Goal: Task Accomplishment & Management: Use online tool/utility

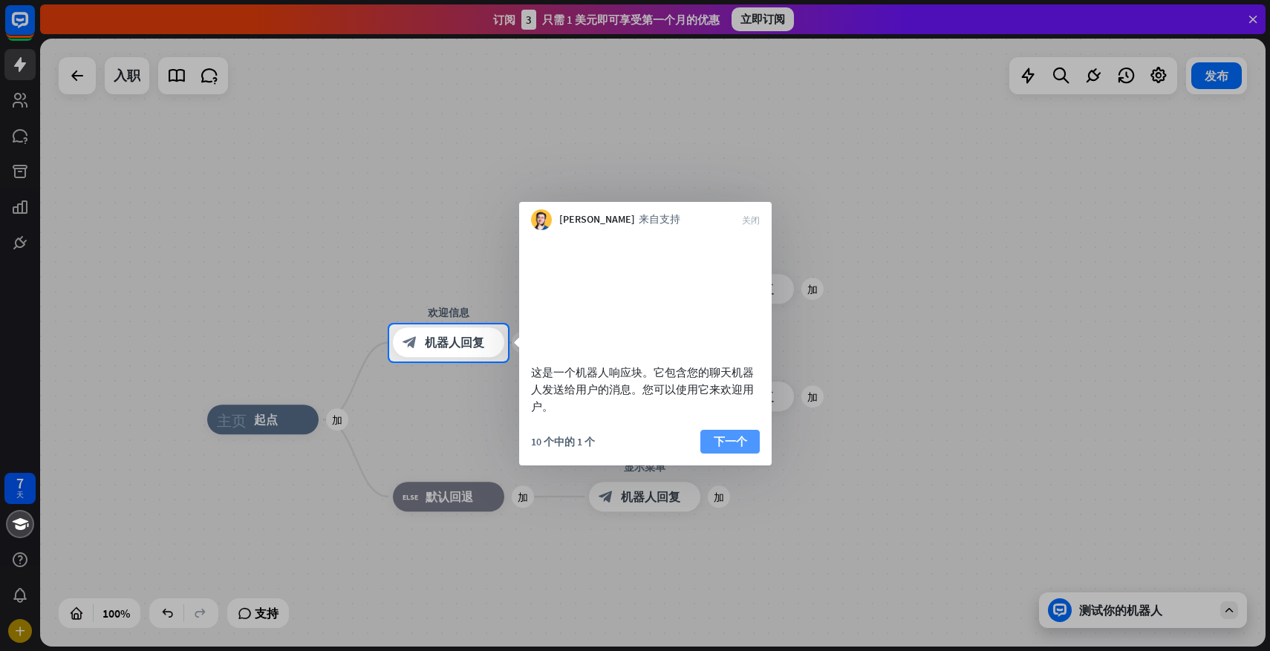
click at [717, 449] on font "下一个" at bounding box center [730, 441] width 33 height 14
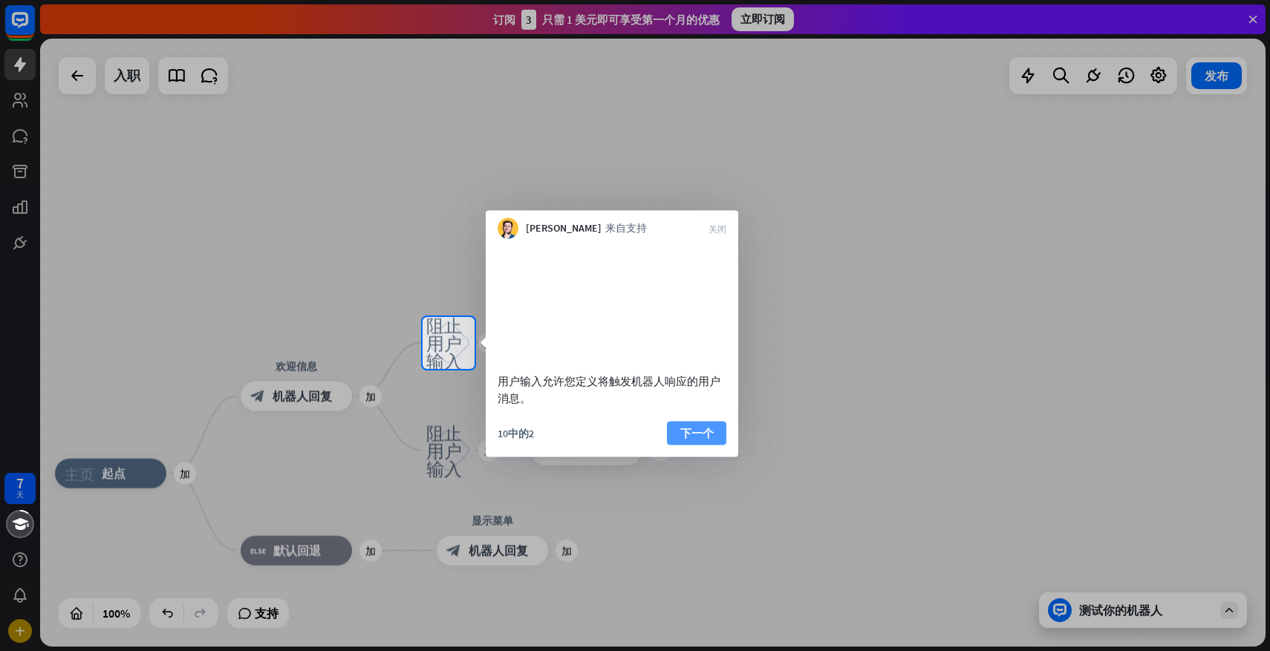
click at [694, 440] on font "下一个" at bounding box center [696, 433] width 33 height 14
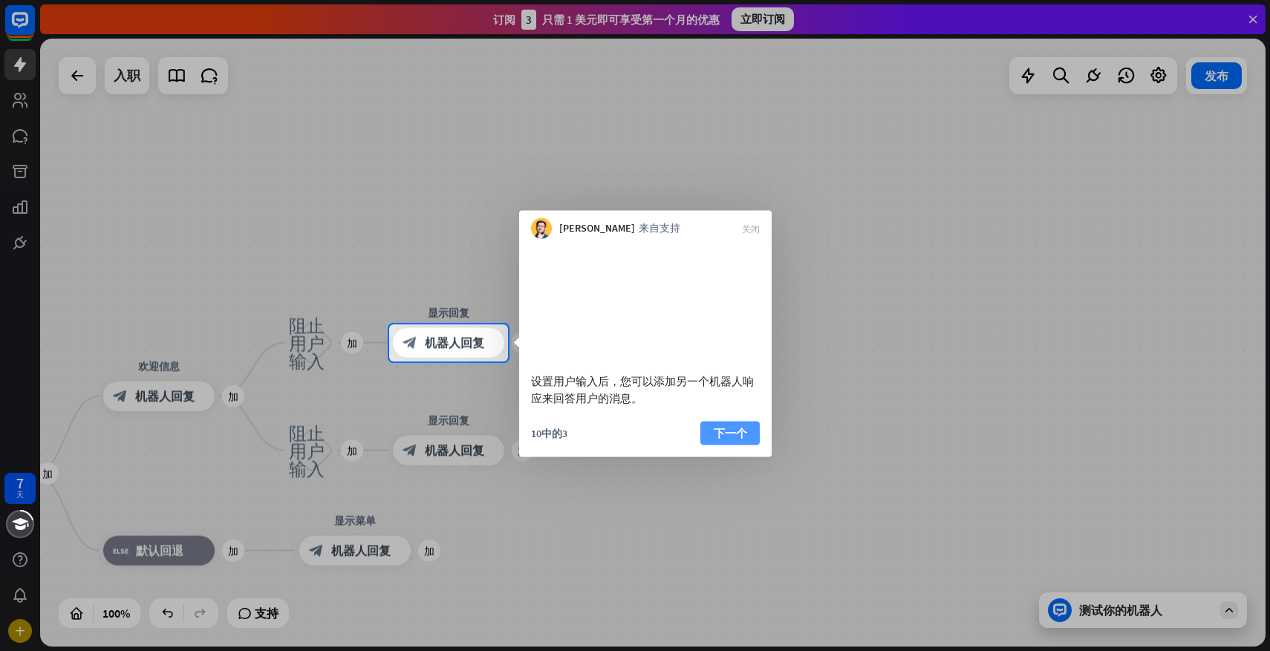
click at [729, 440] on font "下一个" at bounding box center [730, 433] width 33 height 14
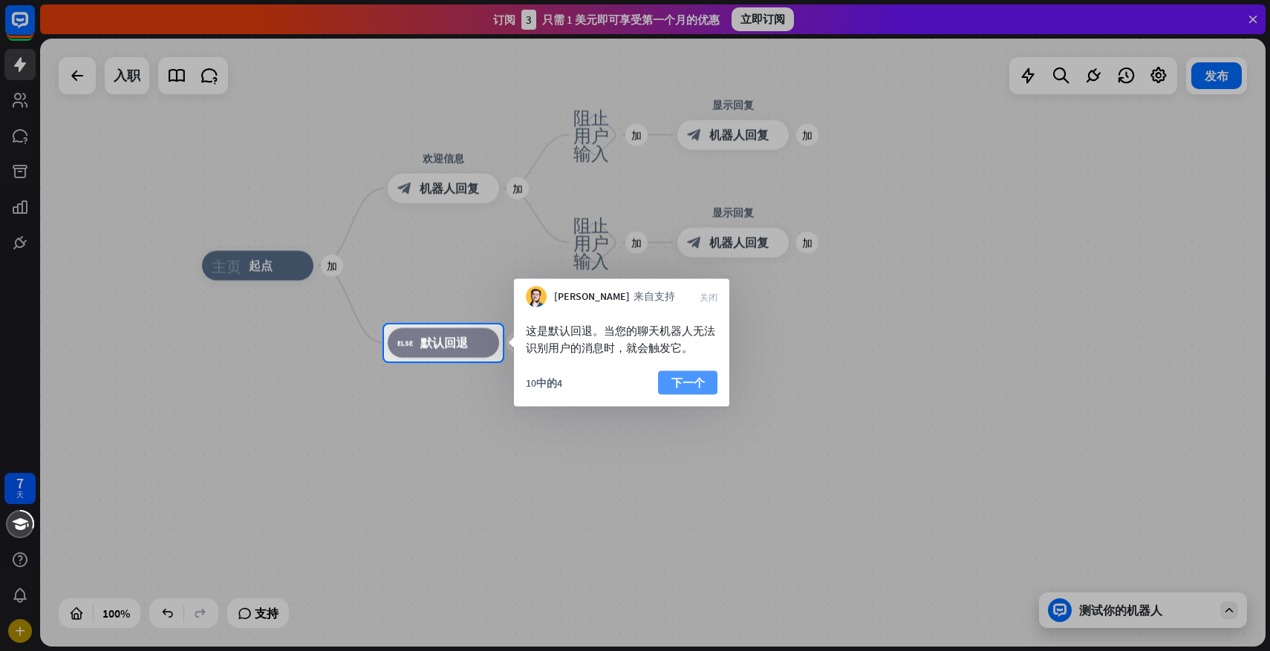
click at [703, 383] on font "下一个" at bounding box center [687, 383] width 33 height 14
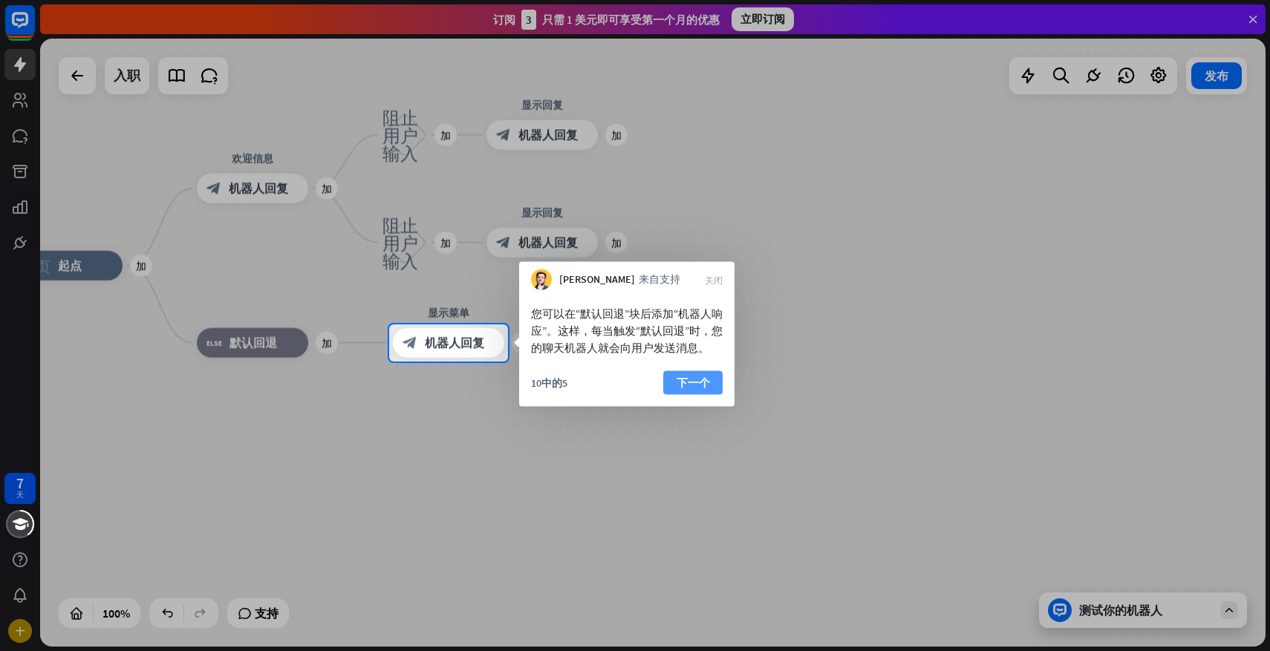
click at [700, 390] on font "下一个" at bounding box center [693, 383] width 33 height 14
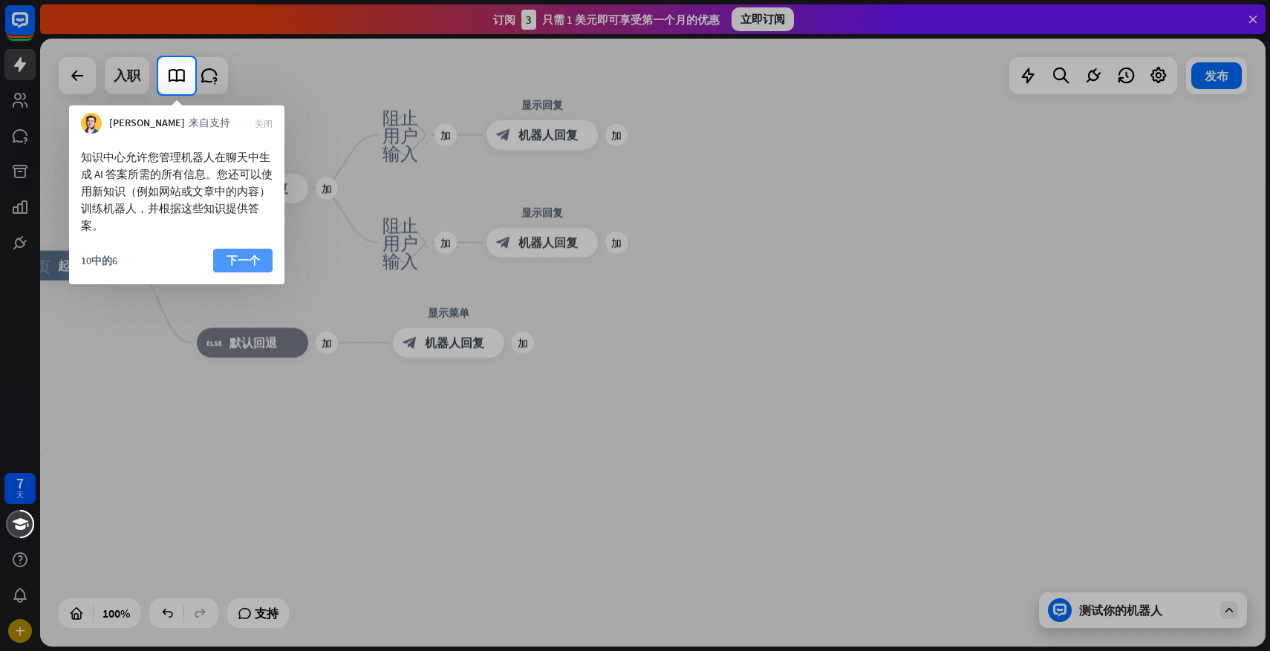
click at [244, 264] on font "下一个" at bounding box center [243, 260] width 33 height 14
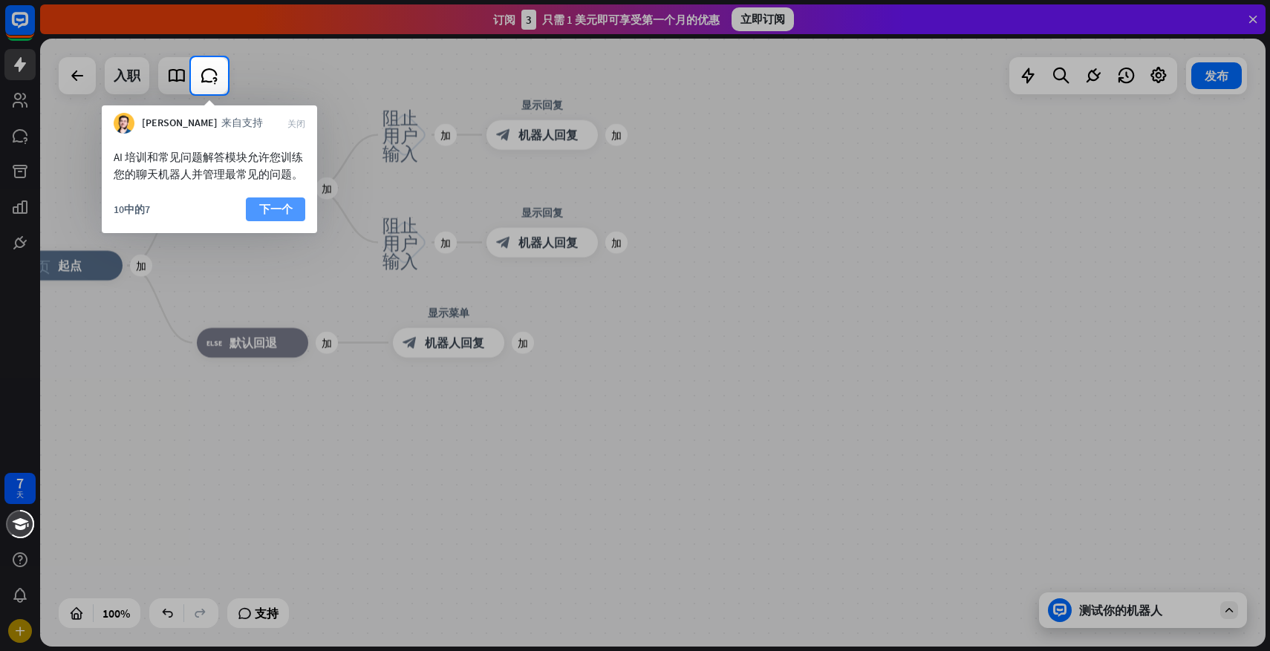
click at [274, 198] on button "下一个" at bounding box center [275, 210] width 59 height 24
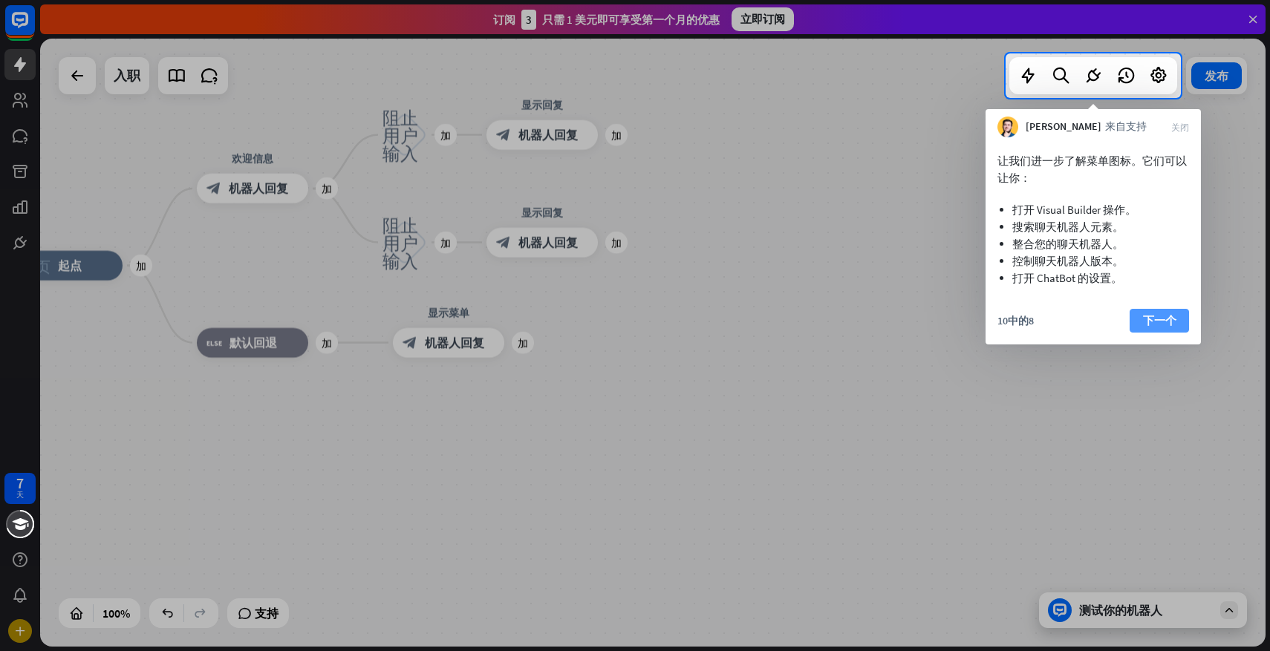
click at [1159, 322] on font "下一个" at bounding box center [1159, 320] width 33 height 14
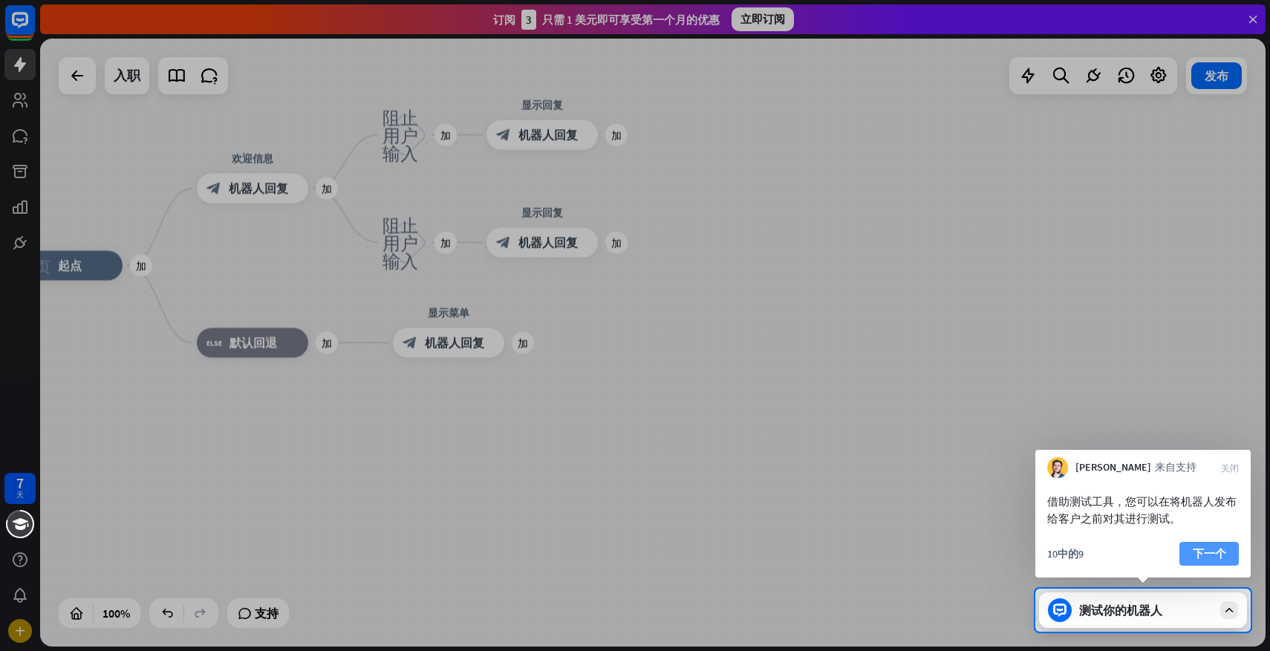
click at [1211, 551] on font "下一个" at bounding box center [1209, 554] width 33 height 14
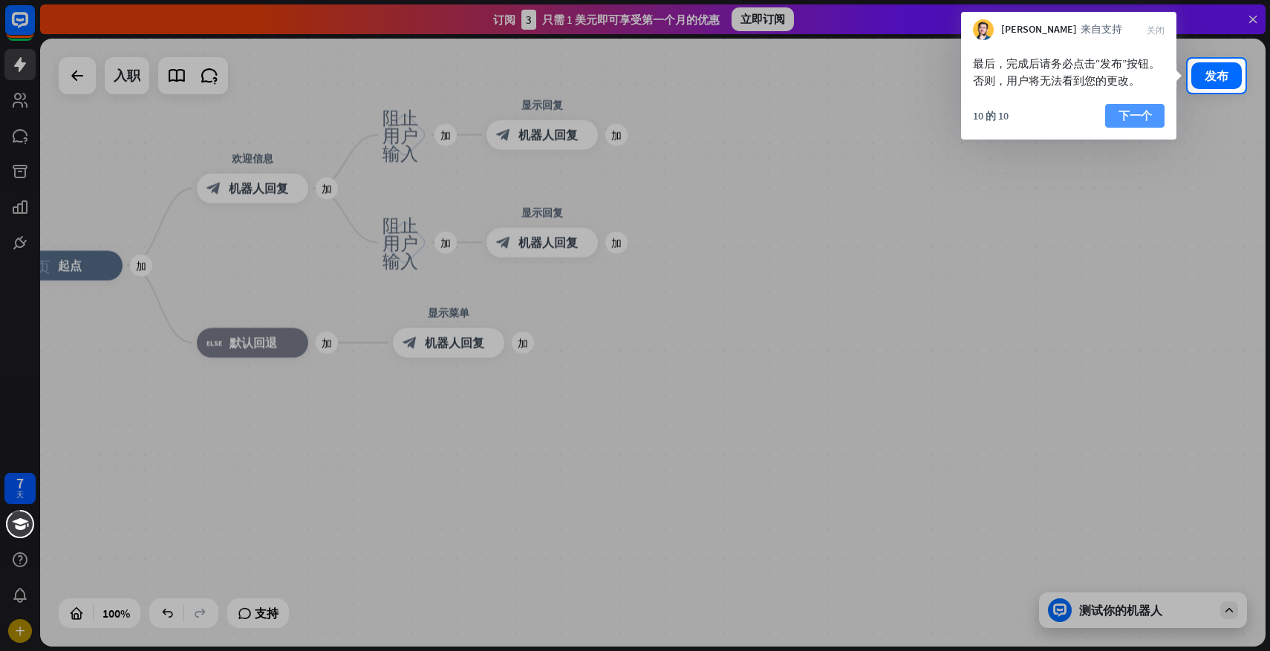
click at [1127, 115] on font "下一个" at bounding box center [1135, 115] width 33 height 14
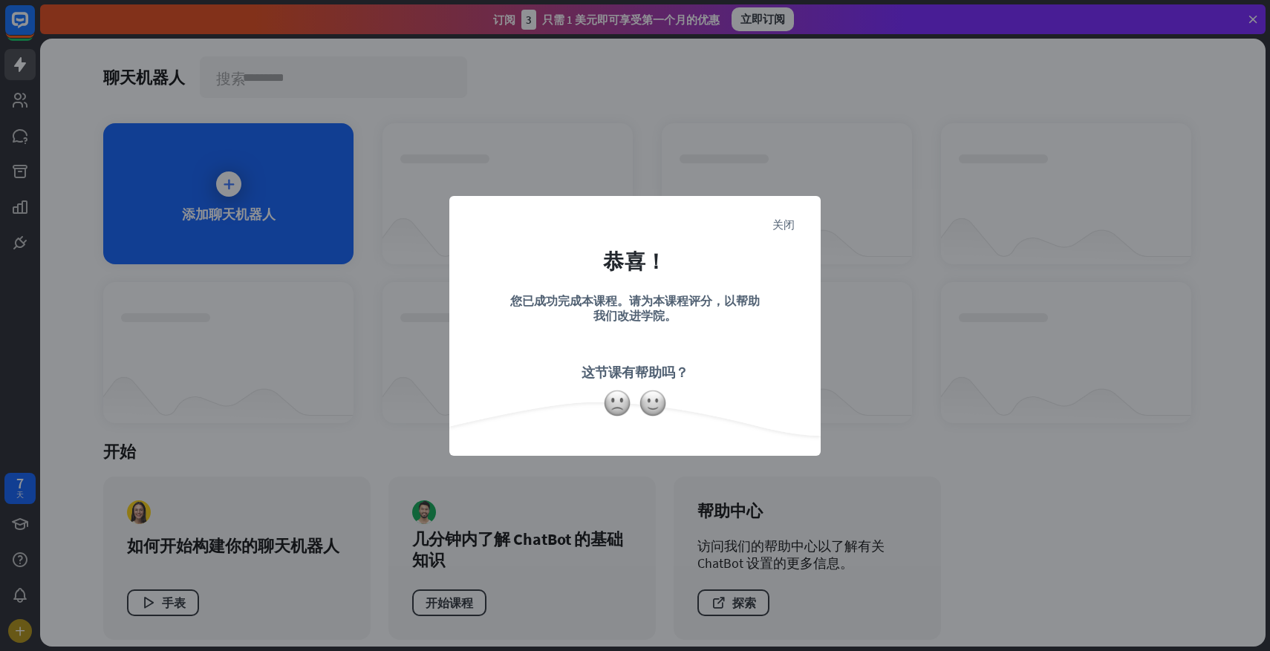
click at [797, 220] on form "恭喜！ 您已成功完成本课程。请为本课程评分，以帮助我们改进学院。 这节课有帮助吗？" at bounding box center [635, 304] width 334 height 178
click at [786, 221] on font "关闭" at bounding box center [783, 223] width 22 height 11
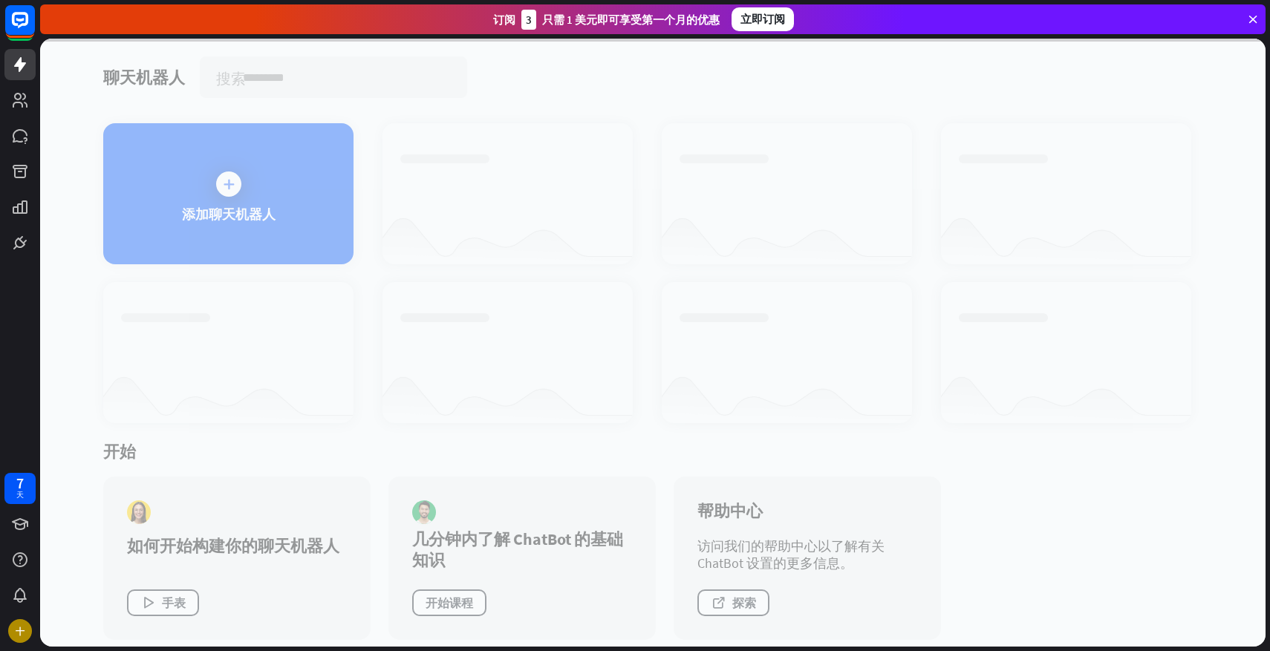
click at [223, 195] on div at bounding box center [653, 343] width 1226 height 608
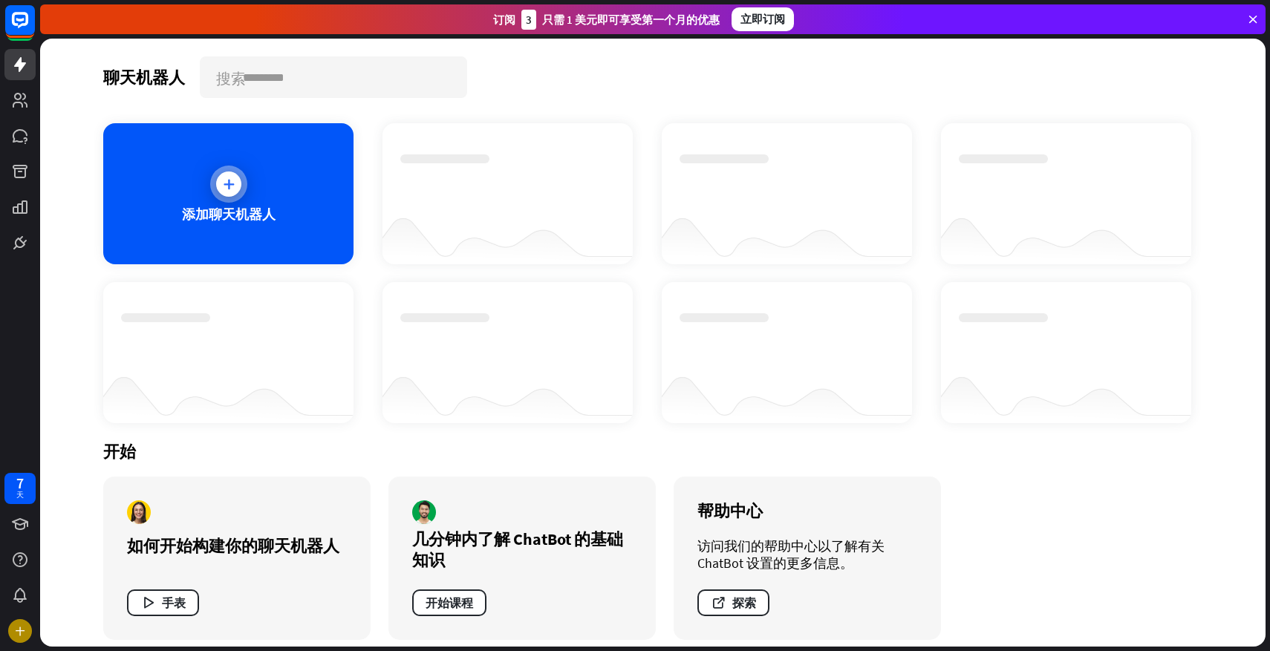
click at [222, 178] on icon at bounding box center [228, 184] width 15 height 15
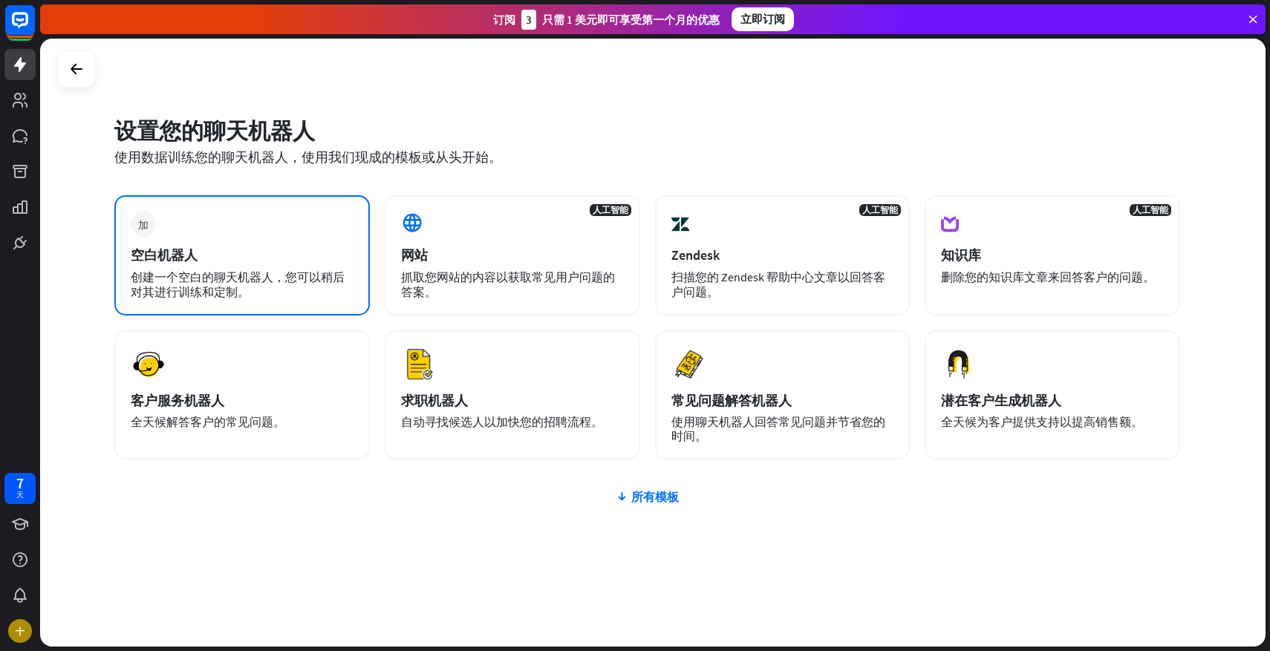
click at [244, 264] on div "加 空白机器人 创建一个空白的聊天机器人，您可以稍后对其进行训练和定制。" at bounding box center [242, 255] width 256 height 120
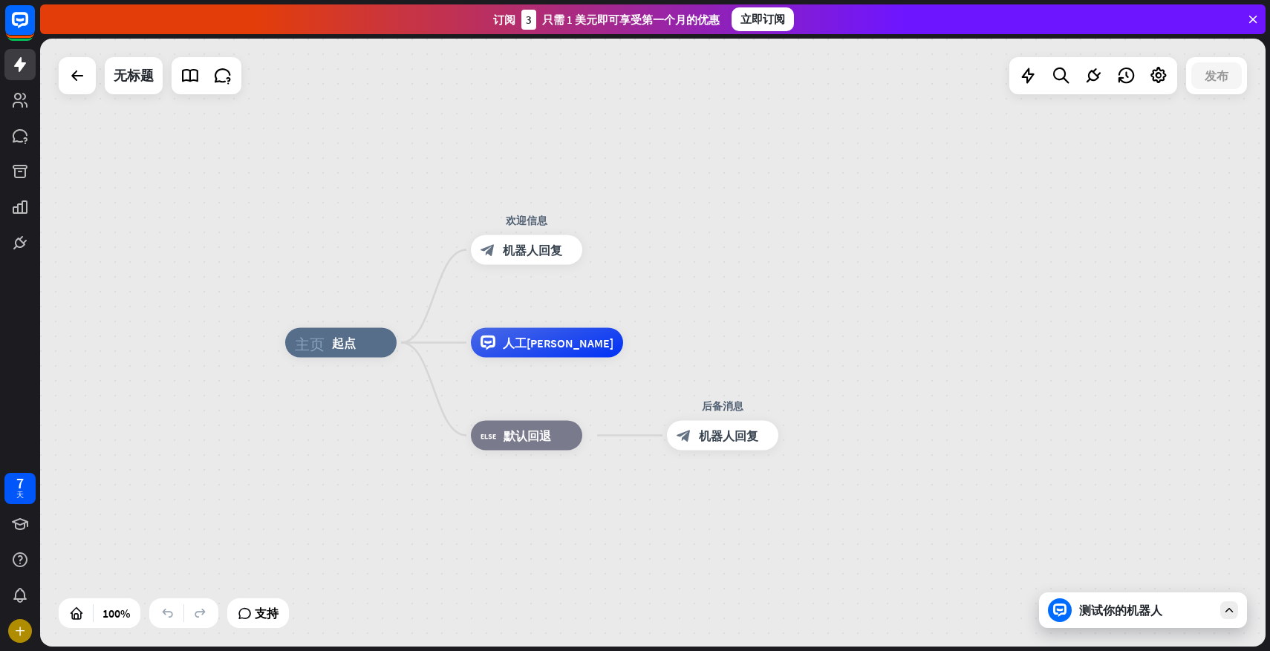
click at [1212, 605] on div "测试你的机器人" at bounding box center [1146, 610] width 134 height 15
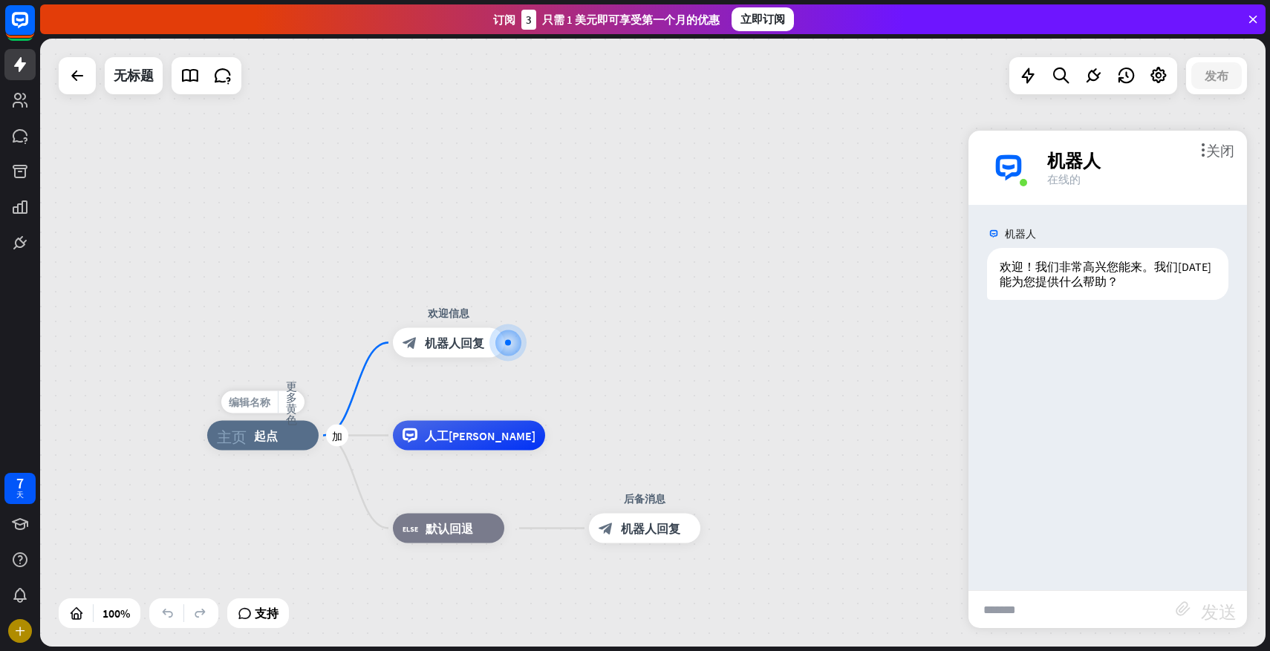
click at [242, 413] on div "编辑名称" at bounding box center [249, 402] width 56 height 22
type input "**"
click at [291, 358] on div "** 主页_2 起点 欢迎信息 block_bot_response 机器人回复 人工智能辅助 block_fallback 默认回退 后备消息 block_…" at bounding box center [653, 343] width 1226 height 608
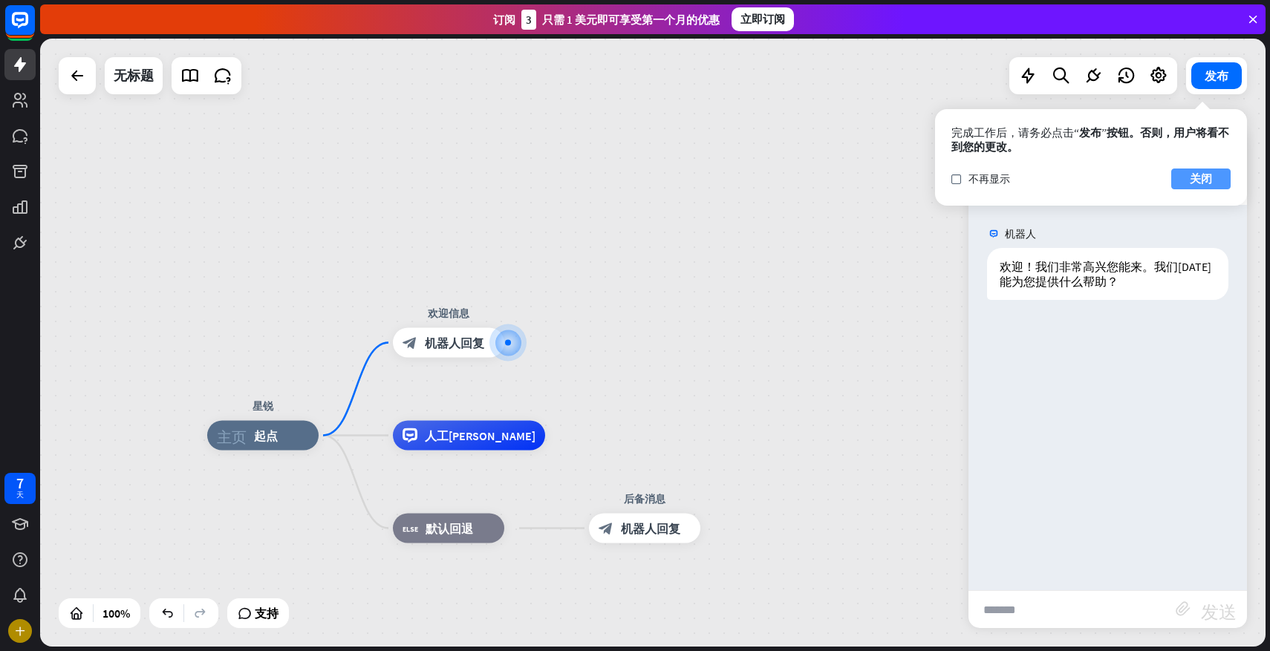
click at [1214, 181] on button "关闭" at bounding box center [1200, 179] width 59 height 21
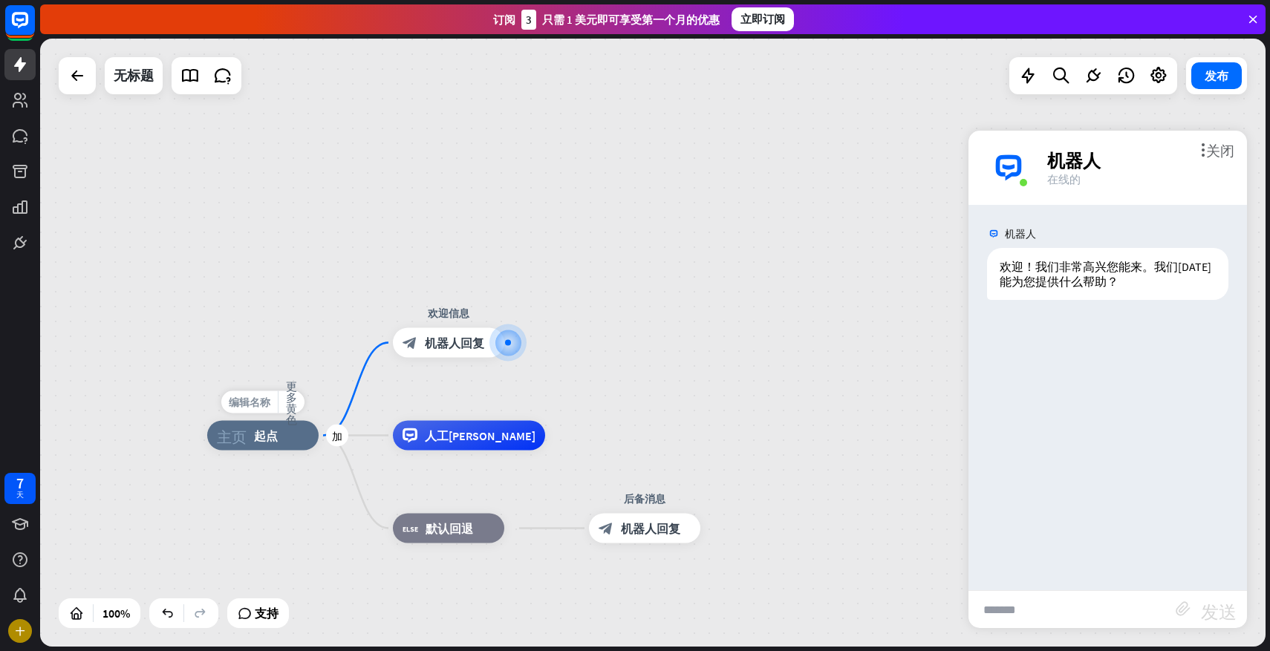
click at [247, 405] on font "编辑名称" at bounding box center [250, 402] width 42 height 13
click at [270, 354] on div "** 星锐 主页_2 起点 欢迎信息 block_bot_response 机器人回复 人工智能辅助 block_fallback 默认回退 后备消息 blo…" at bounding box center [653, 343] width 1226 height 608
click at [269, 439] on font "起点" at bounding box center [266, 436] width 24 height 15
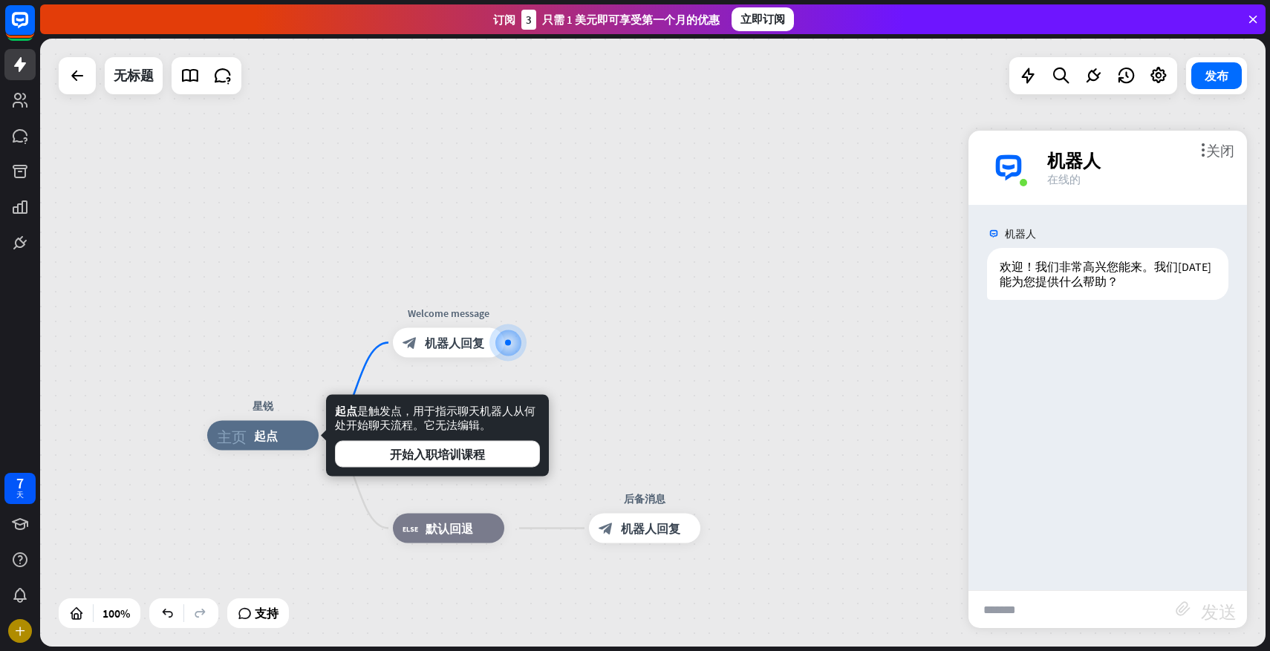
click at [305, 336] on div "星锐 主页_2 起点 编辑名称 更多黄色 Welcome message block_bot_response 机器人回复 人工智能辅助 block_fall…" at bounding box center [653, 343] width 1226 height 608
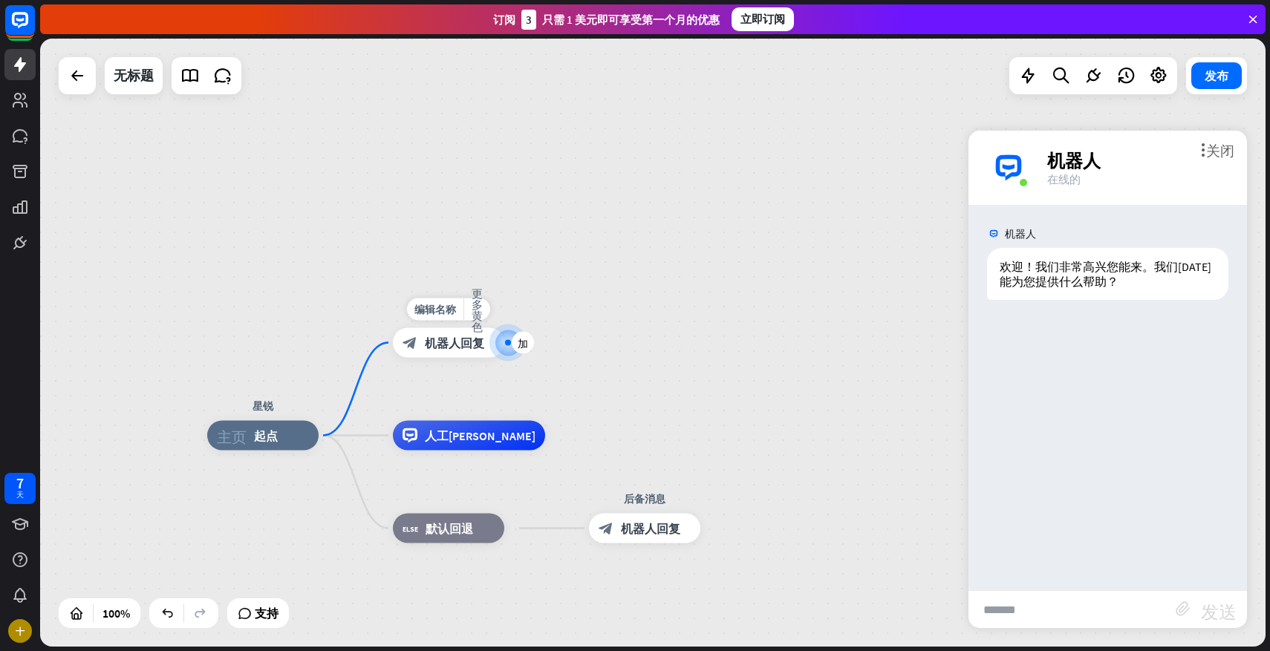
click at [431, 342] on font "机器人回复" at bounding box center [454, 343] width 59 height 15
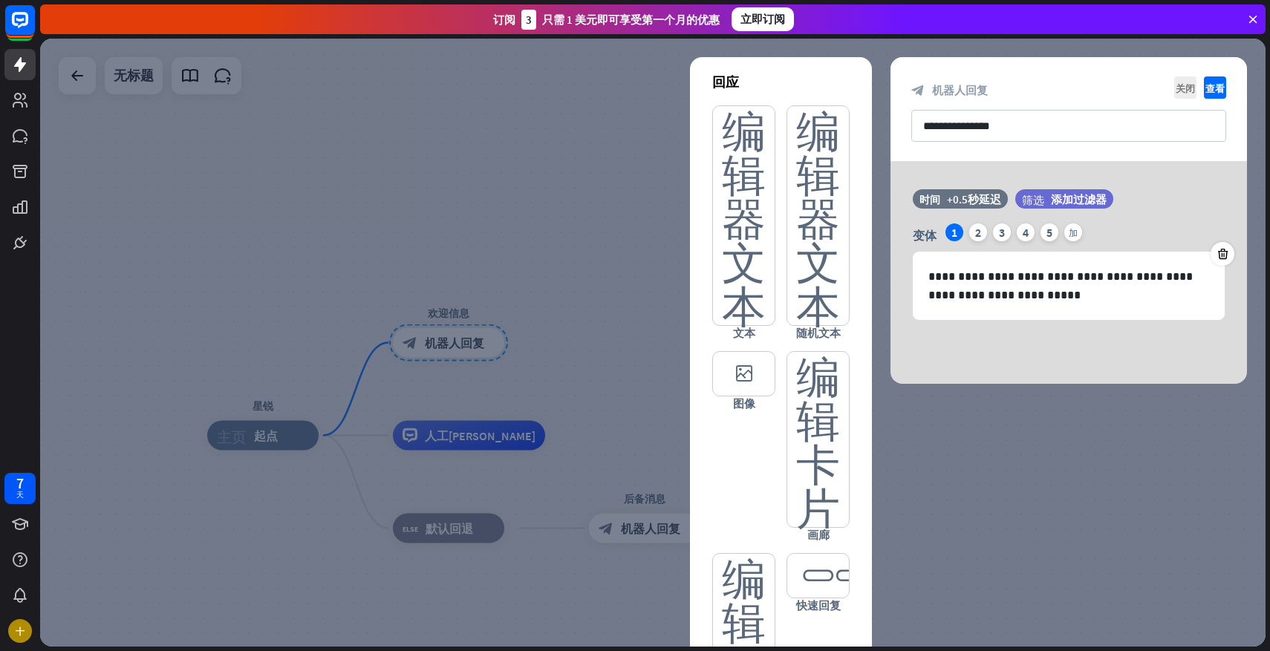
click at [529, 308] on div at bounding box center [653, 343] width 1226 height 608
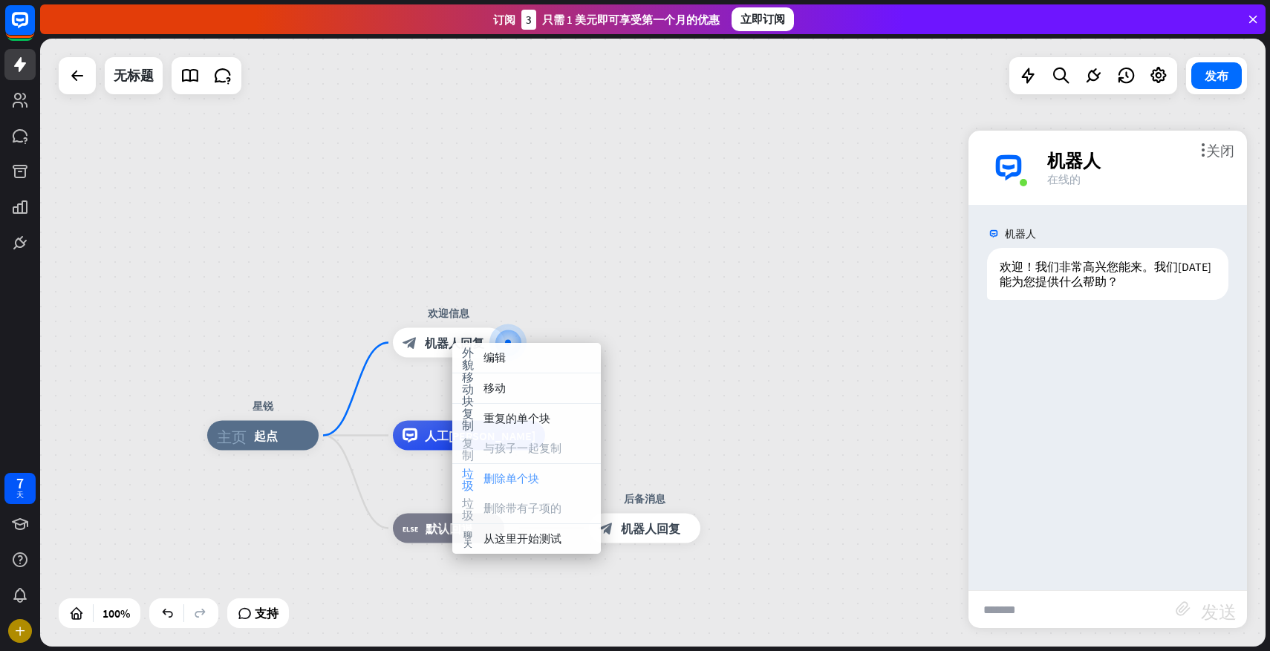
click at [499, 469] on div "垃圾 删除单个块" at bounding box center [526, 479] width 149 height 30
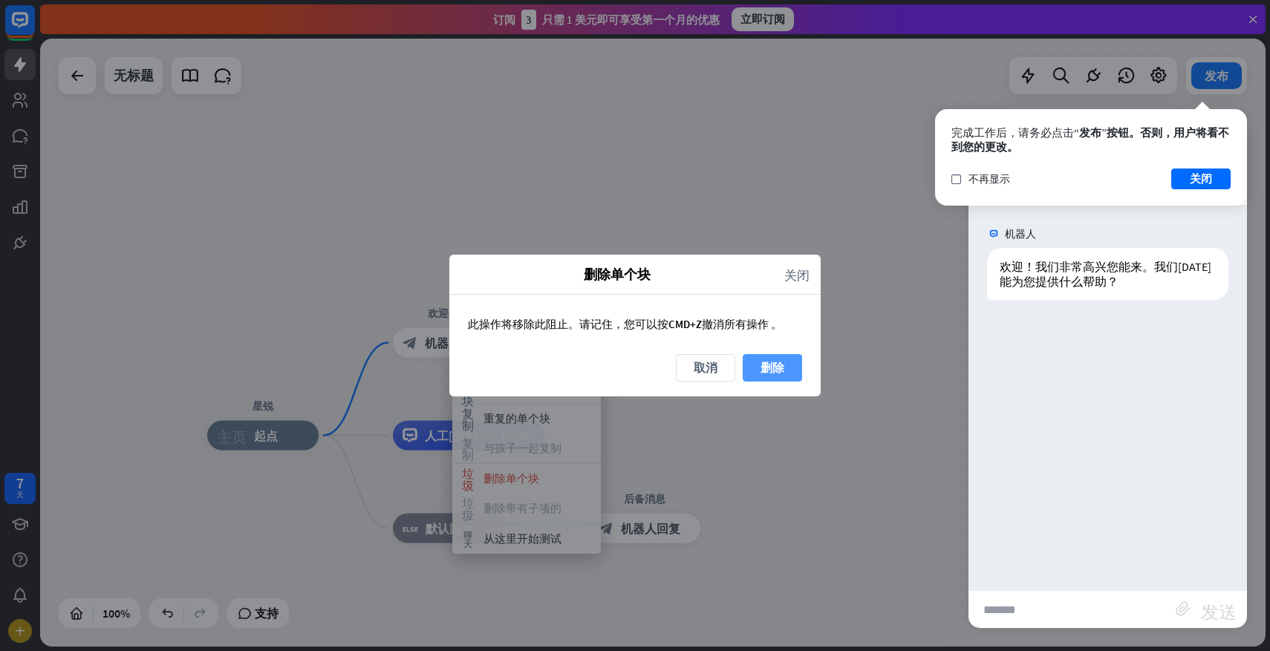
click at [784, 368] on button "删除" at bounding box center [772, 367] width 59 height 27
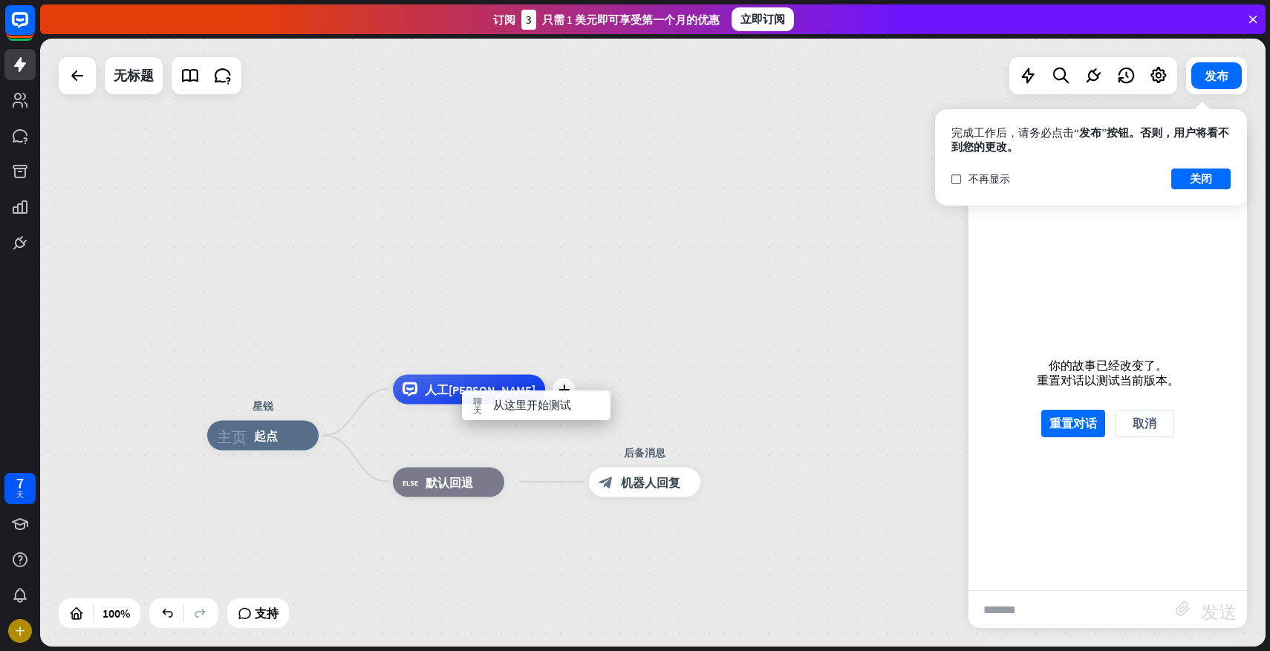
click at [417, 400] on div "人工[PERSON_NAME]" at bounding box center [469, 389] width 152 height 30
click at [1182, 181] on button "关闭" at bounding box center [1200, 179] width 59 height 21
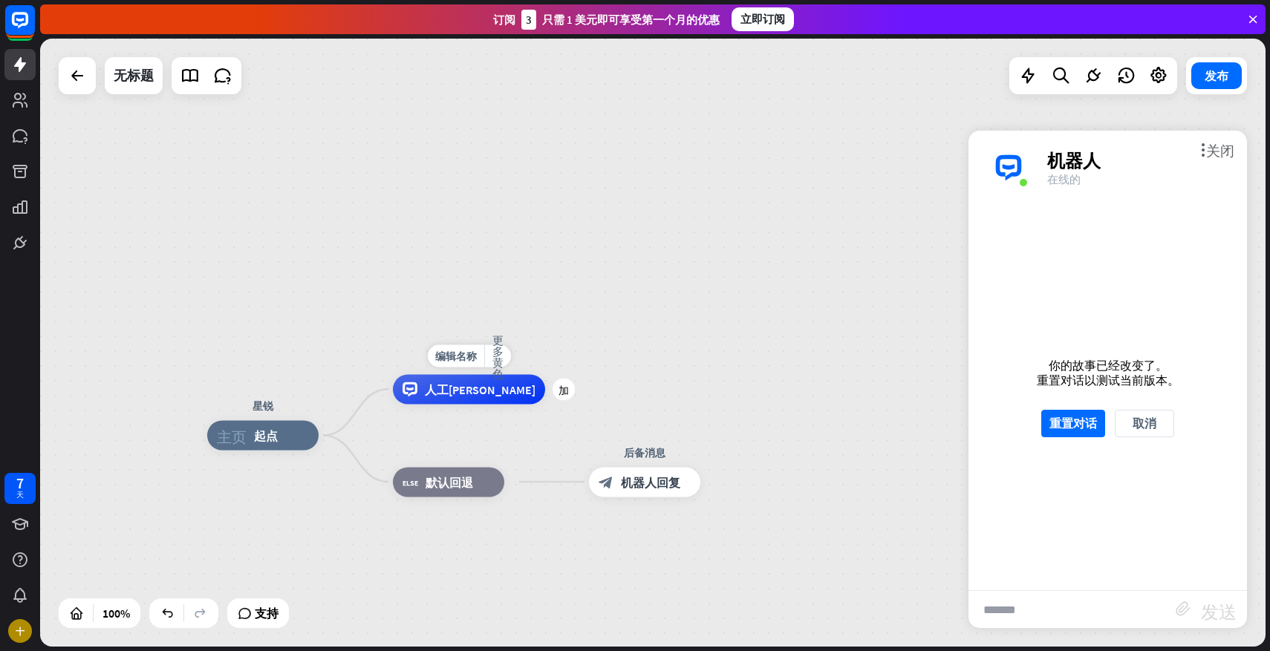
click at [464, 394] on font "人工[PERSON_NAME]" at bounding box center [480, 389] width 111 height 15
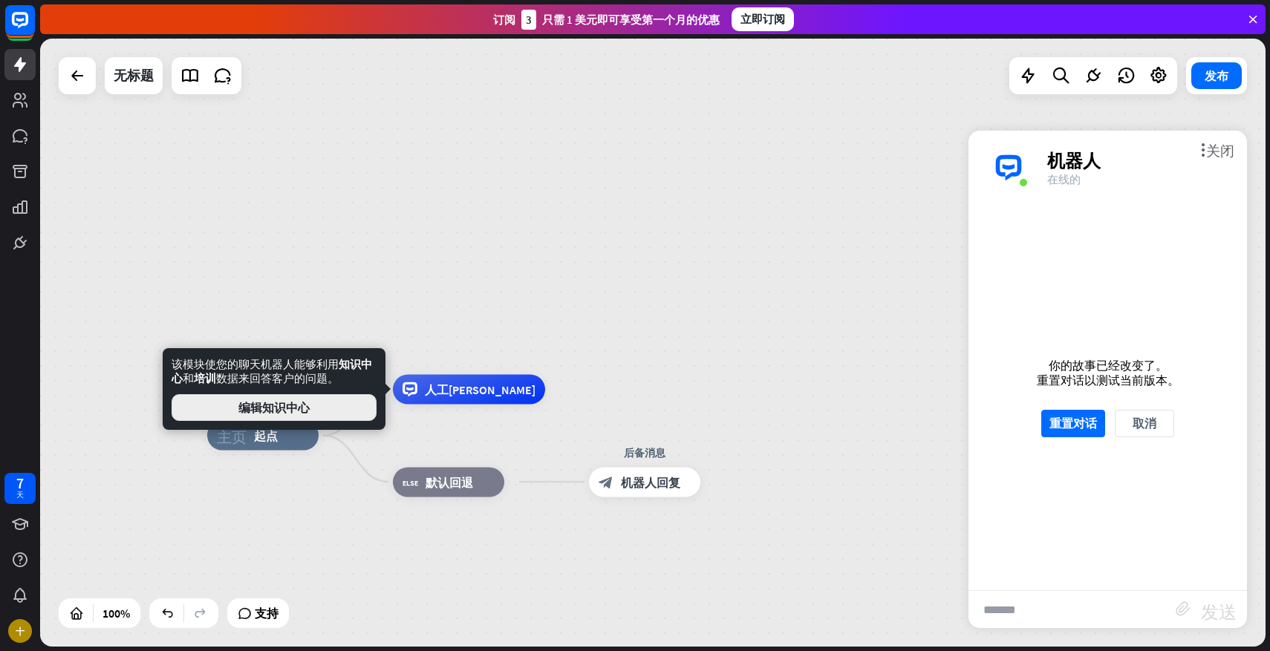
click at [319, 404] on button "编辑知识中心" at bounding box center [274, 407] width 205 height 27
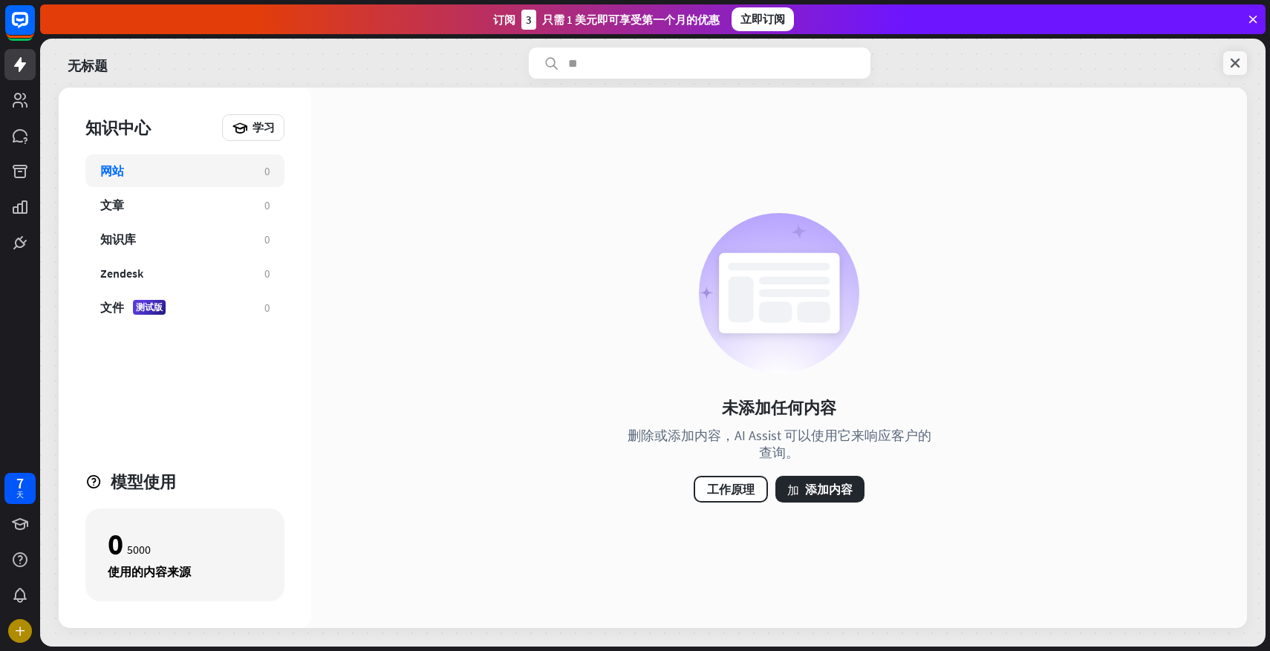
click at [1237, 68] on icon at bounding box center [1235, 63] width 15 height 15
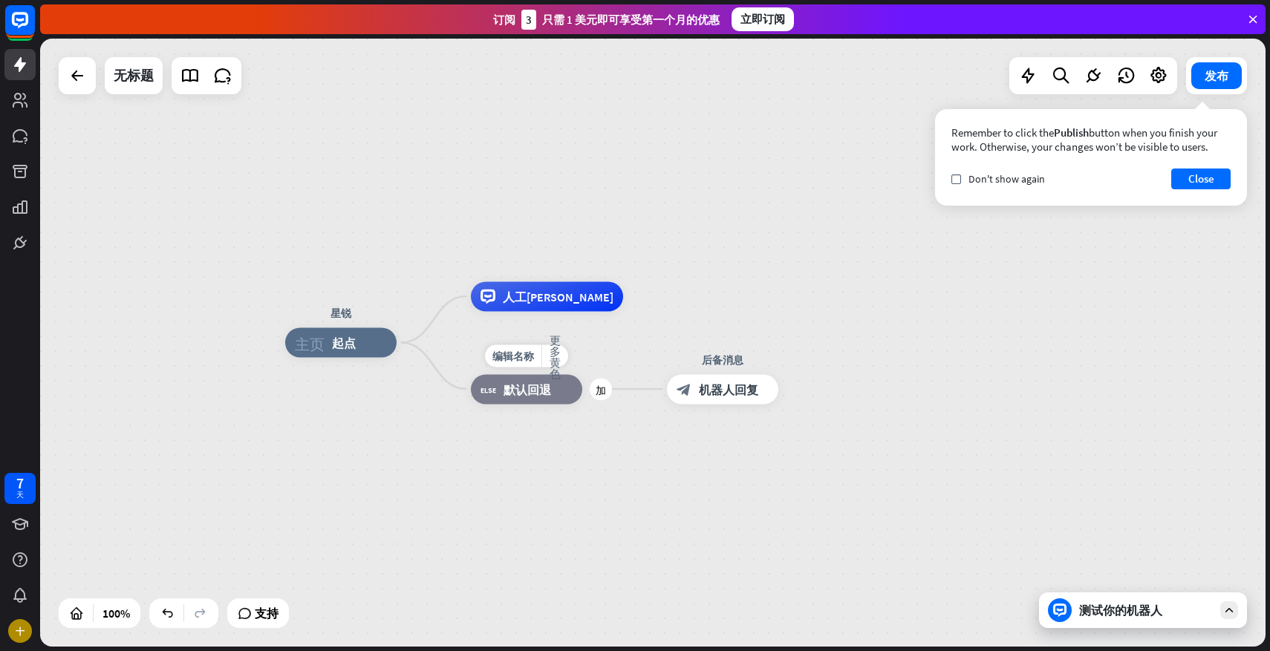
click at [521, 394] on font "默认回退" at bounding box center [528, 389] width 48 height 15
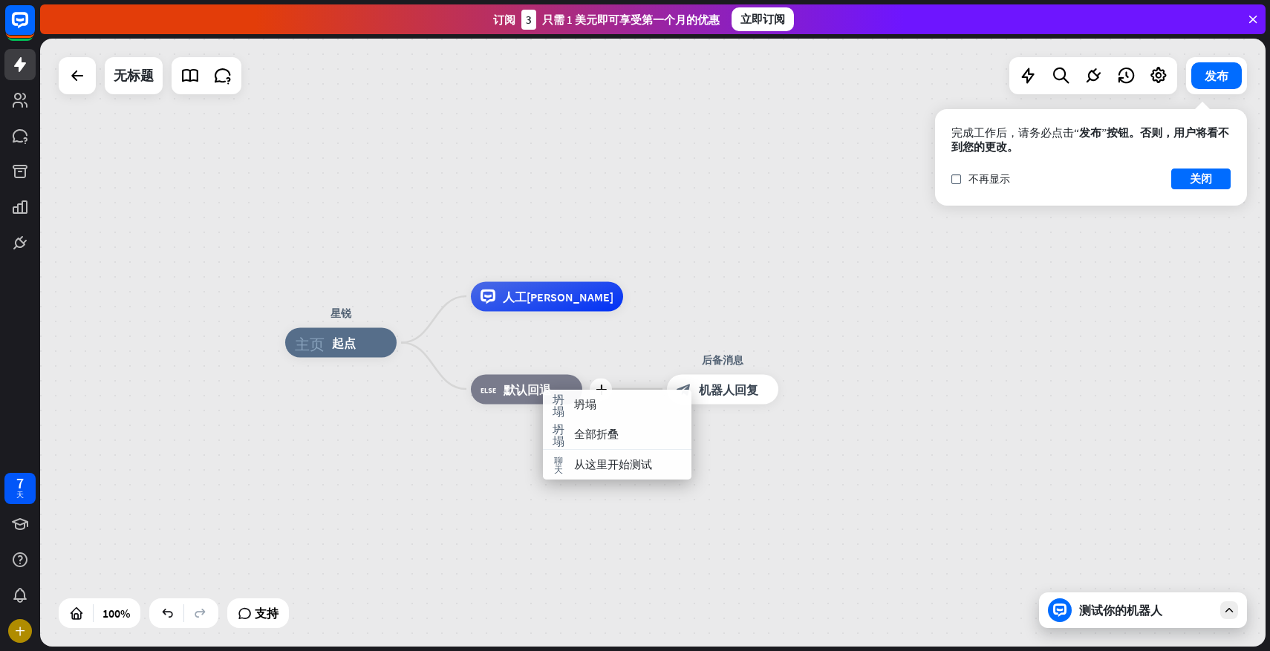
click at [475, 374] on div "plus block_fallback 默认回退" at bounding box center [526, 389] width 111 height 30
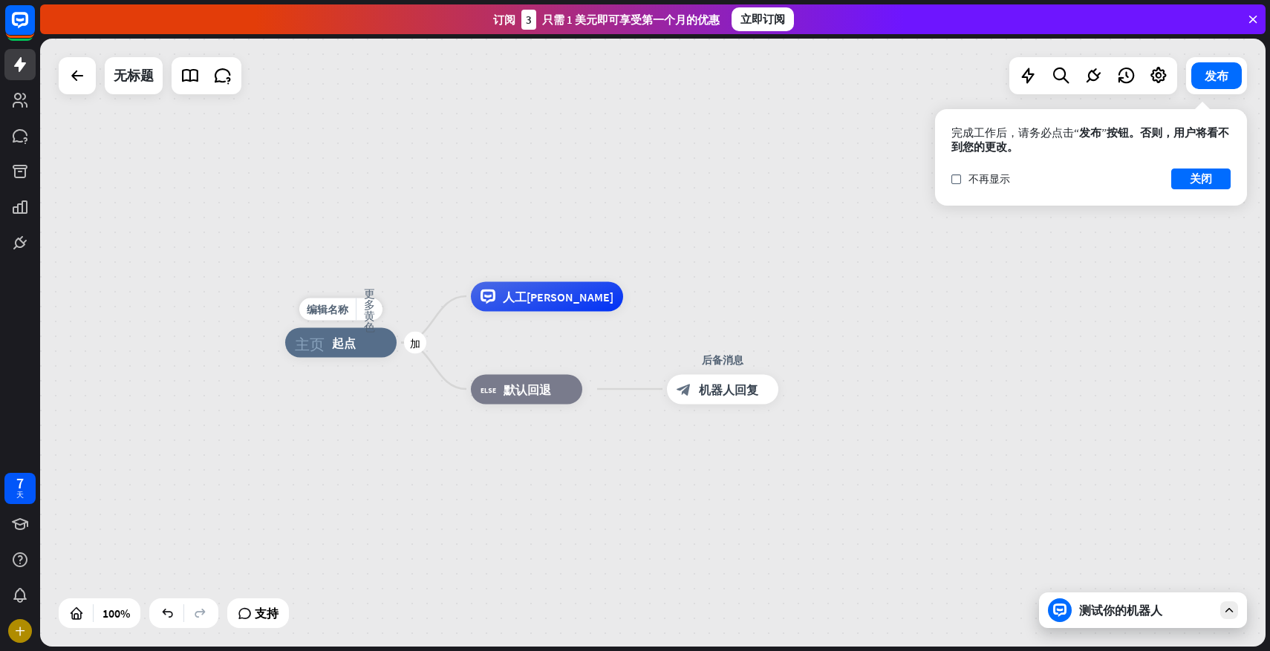
click at [417, 345] on font "加" at bounding box center [415, 343] width 10 height 10
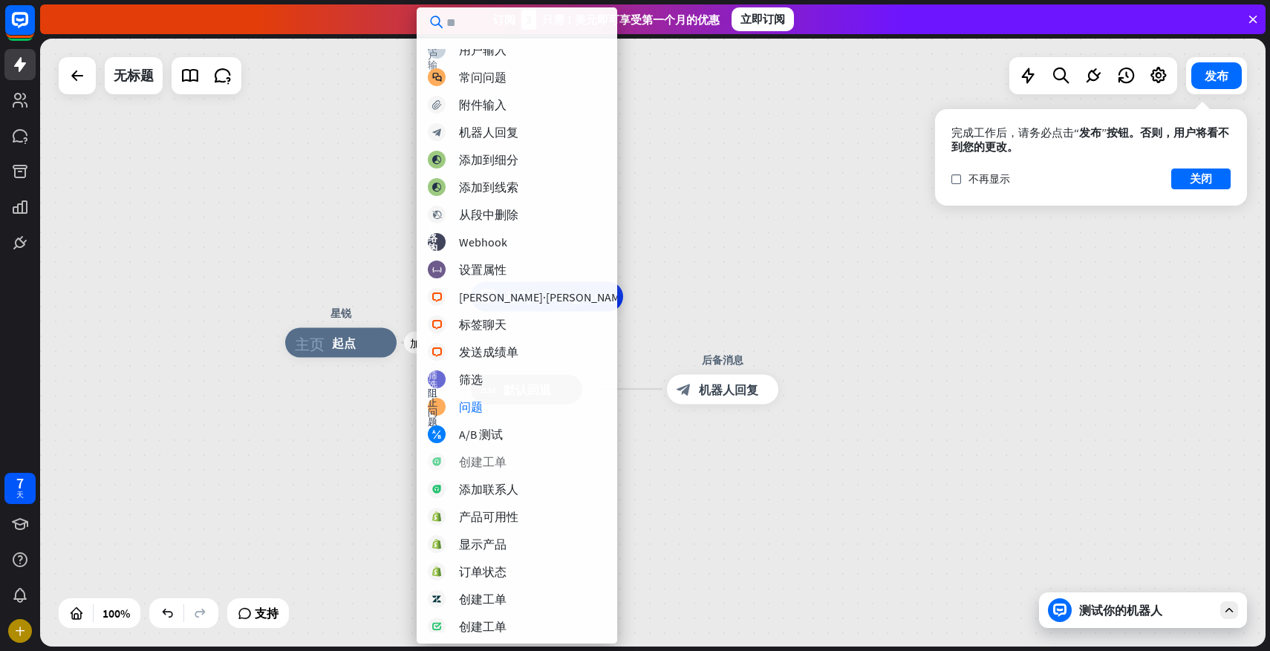
scroll to position [11, 0]
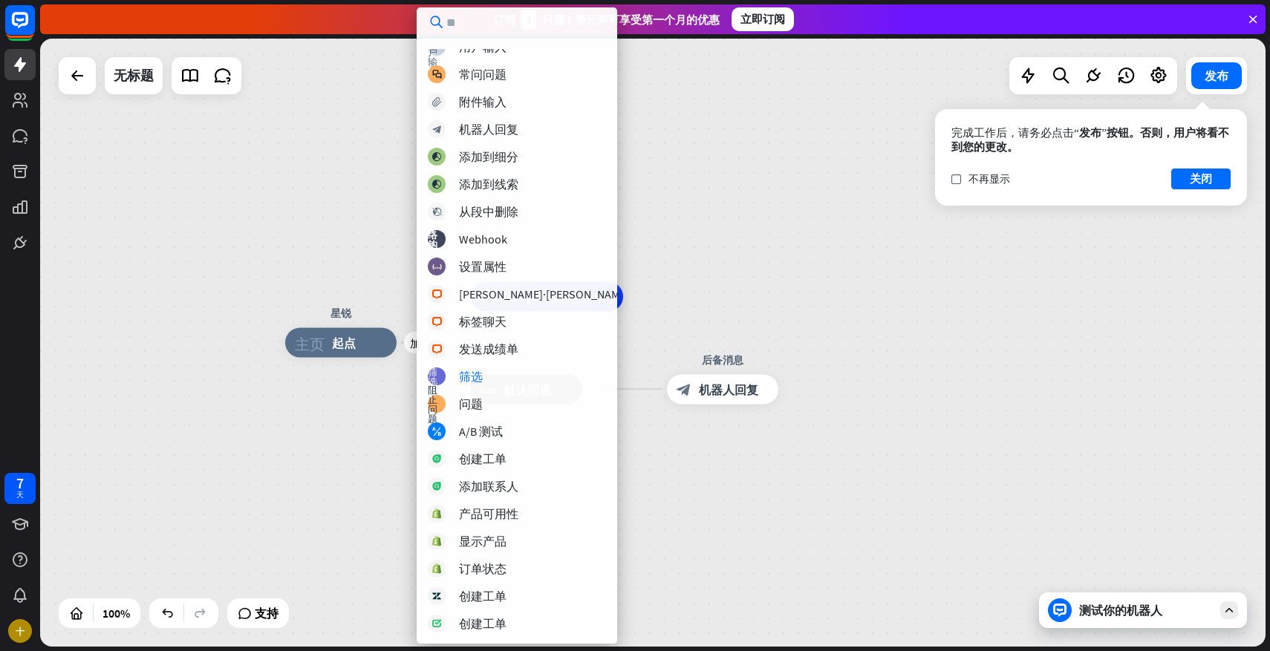
click at [698, 267] on div "加 星锐 主页_2 起点 人工智能辅助 block_fallback 默认回退 后备消息 block_bot_response 机器人回复" at bounding box center [653, 343] width 1226 height 608
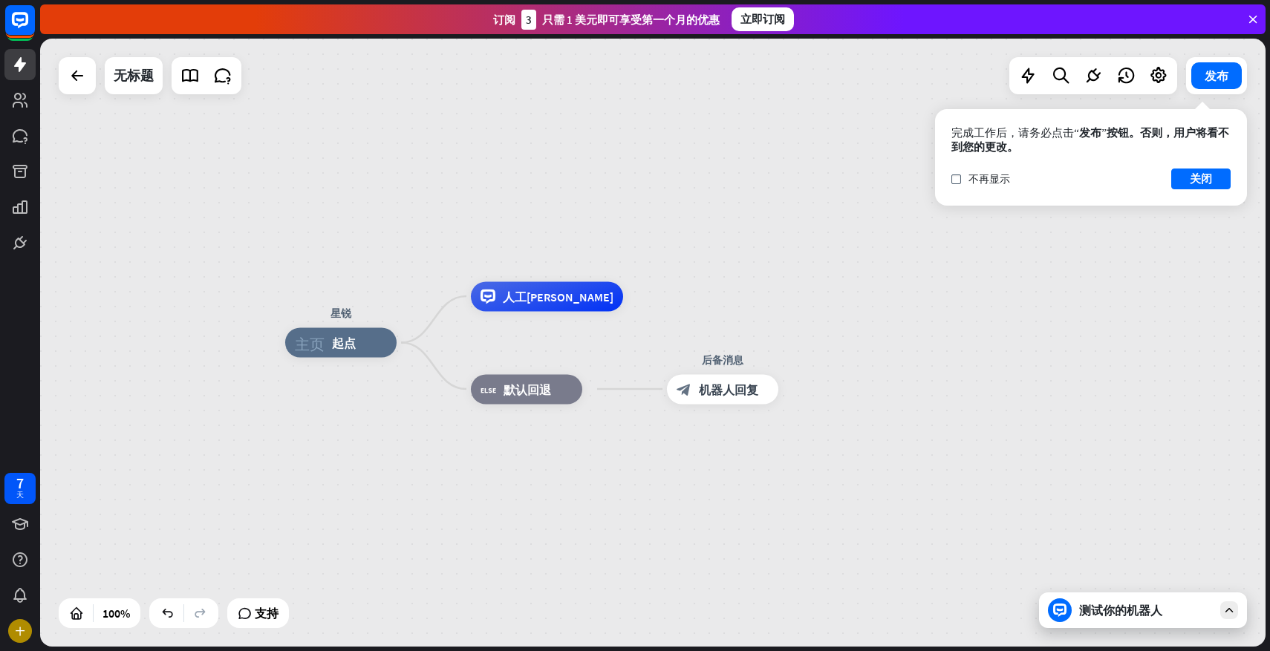
click at [1125, 620] on div "测试你的机器人" at bounding box center [1143, 611] width 208 height 36
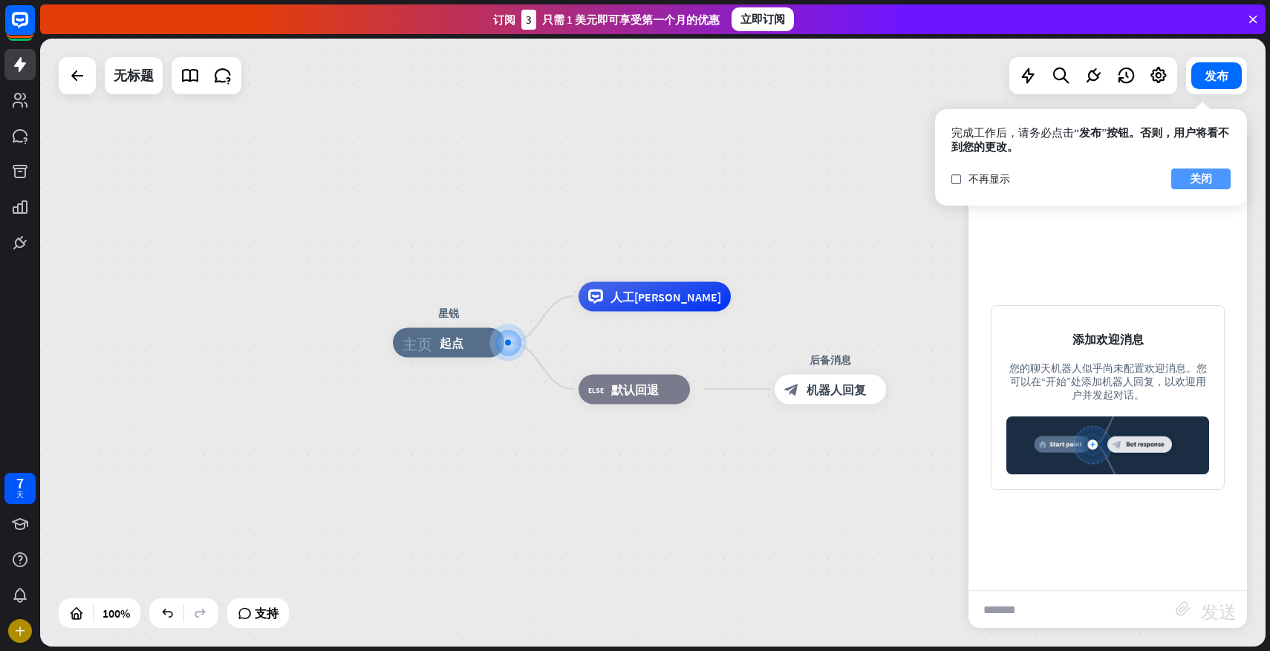
click at [1205, 171] on font "关闭" at bounding box center [1201, 179] width 22 height 21
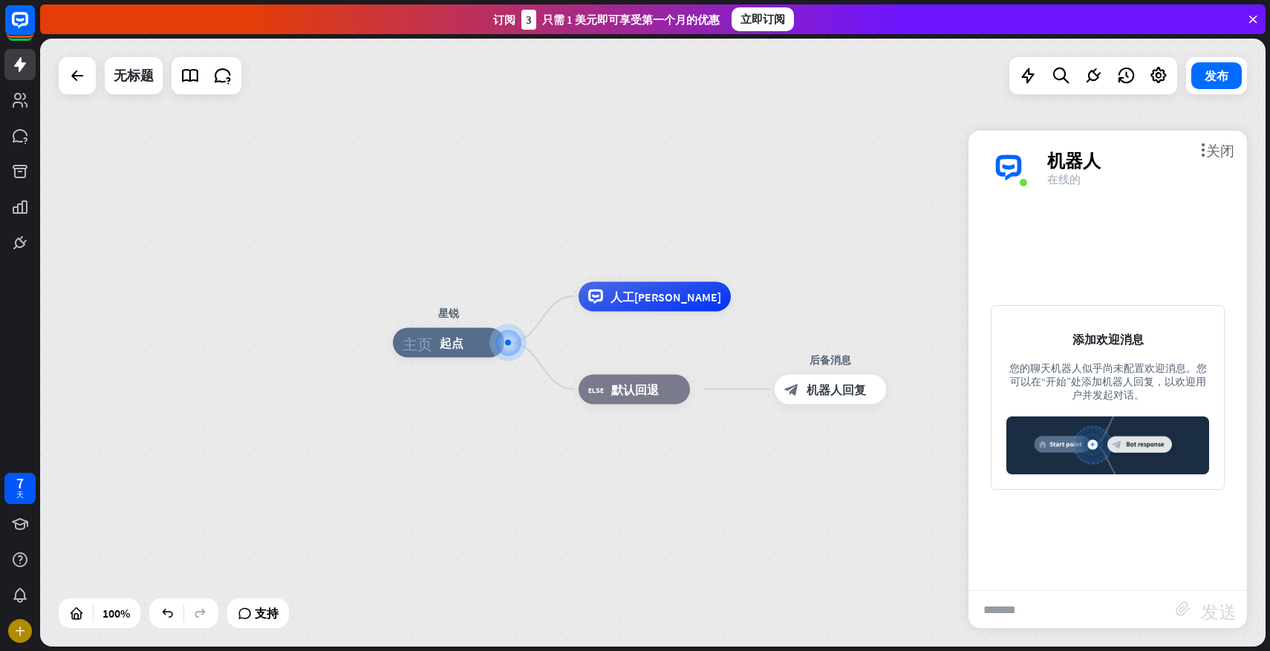
click at [1073, 608] on input "text" at bounding box center [1072, 609] width 207 height 37
type input "*"
type input "**"
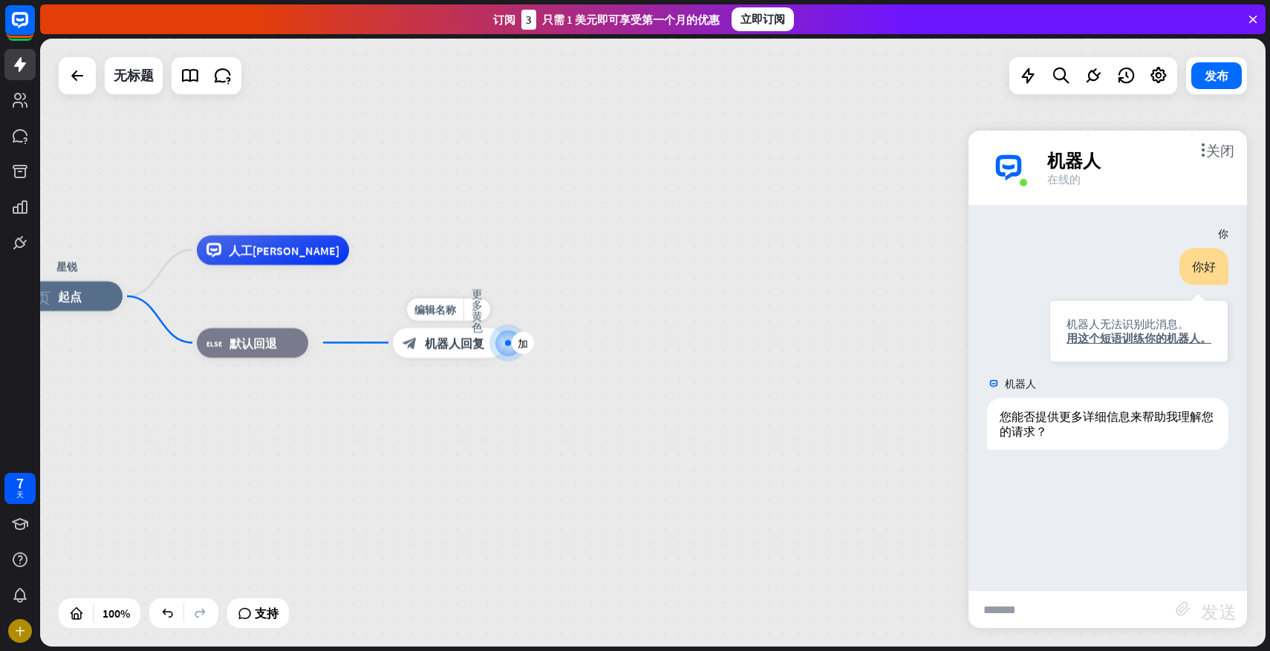
click at [410, 344] on font "block_bot_response" at bounding box center [410, 343] width 15 height 15
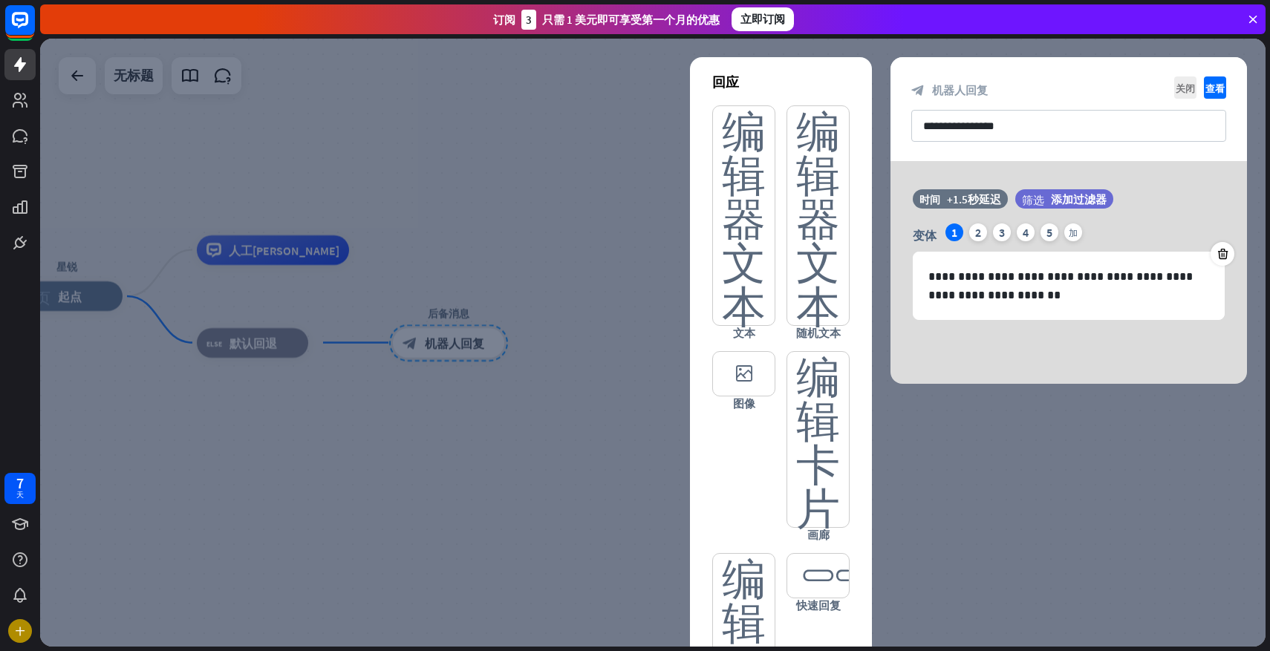
click at [469, 383] on div at bounding box center [653, 343] width 1226 height 608
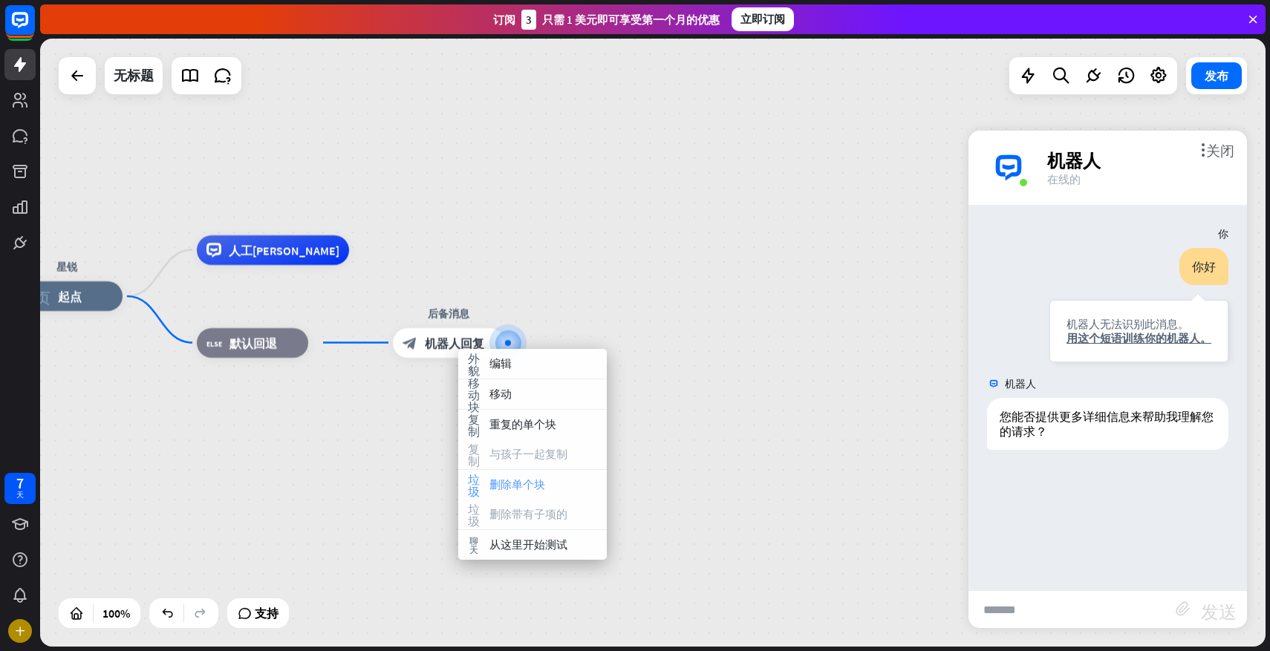
click at [517, 480] on font "删除单个块" at bounding box center [517, 485] width 56 height 14
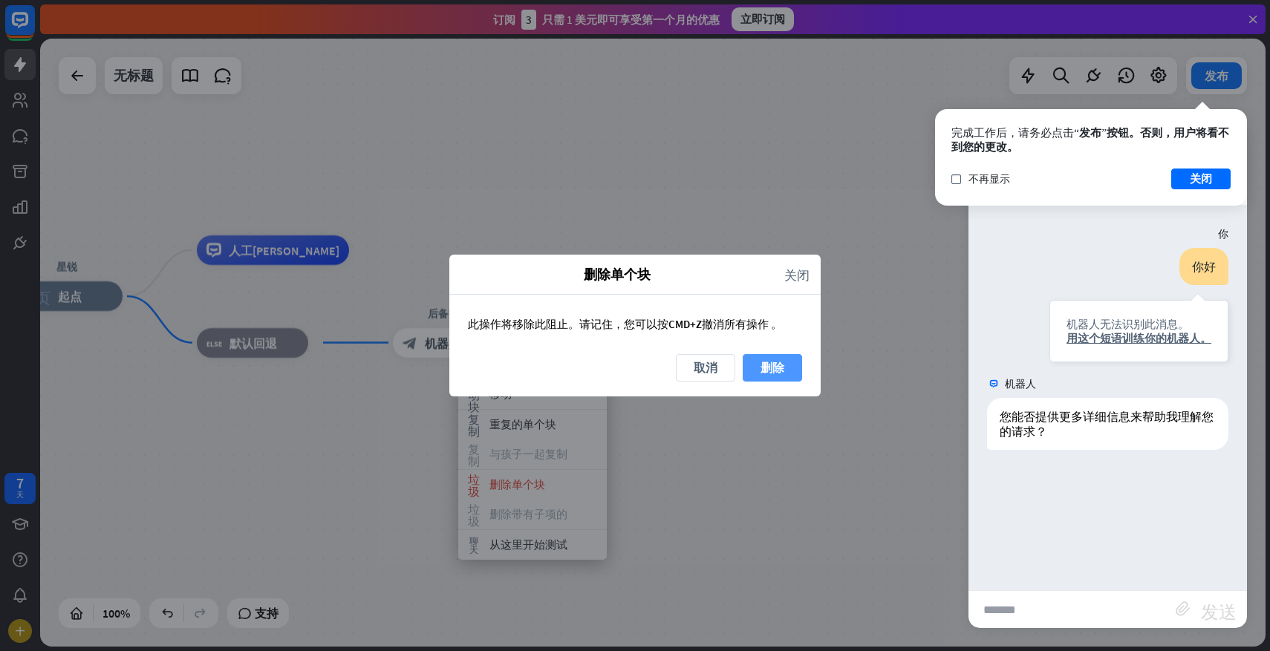
click at [769, 375] on font "删除" at bounding box center [773, 367] width 24 height 15
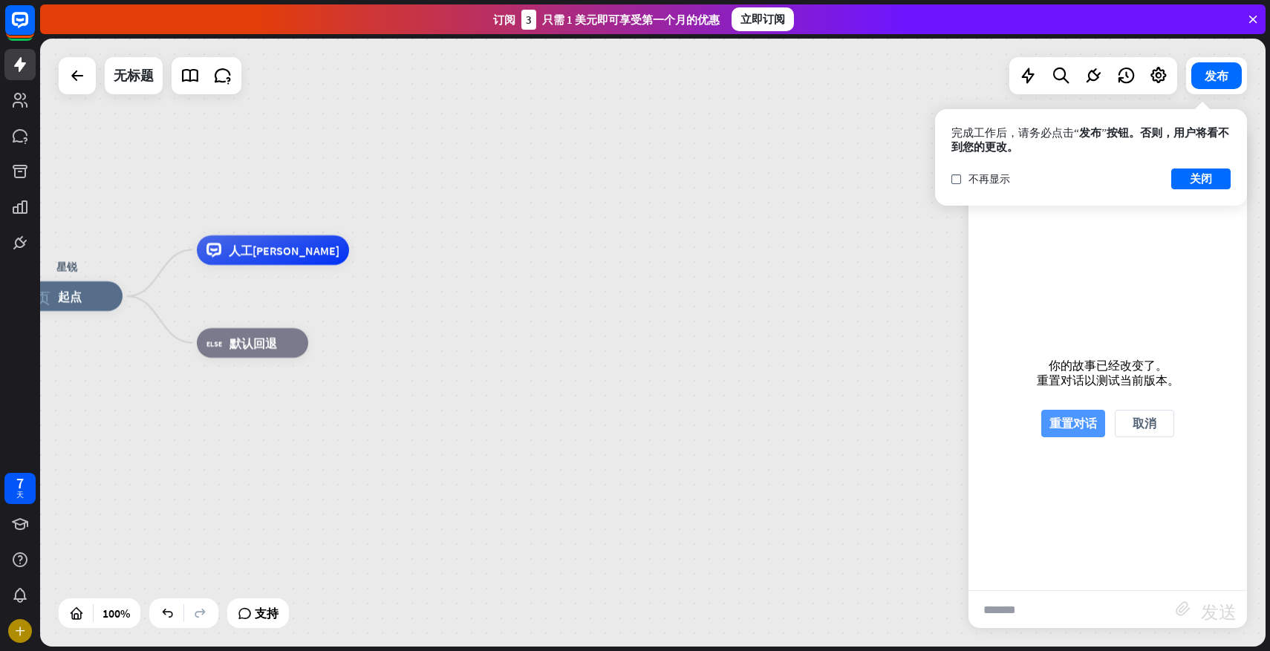
click at [1082, 417] on font "重置对话" at bounding box center [1073, 423] width 48 height 15
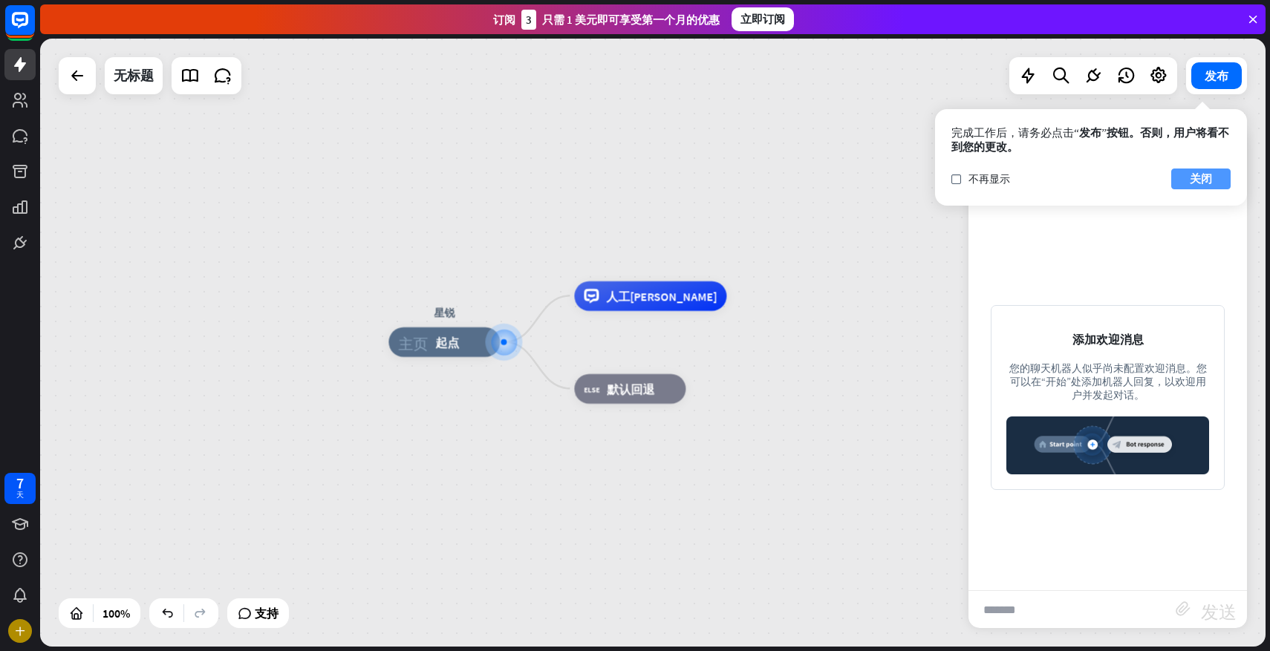
click at [1205, 176] on font "关闭" at bounding box center [1201, 179] width 22 height 14
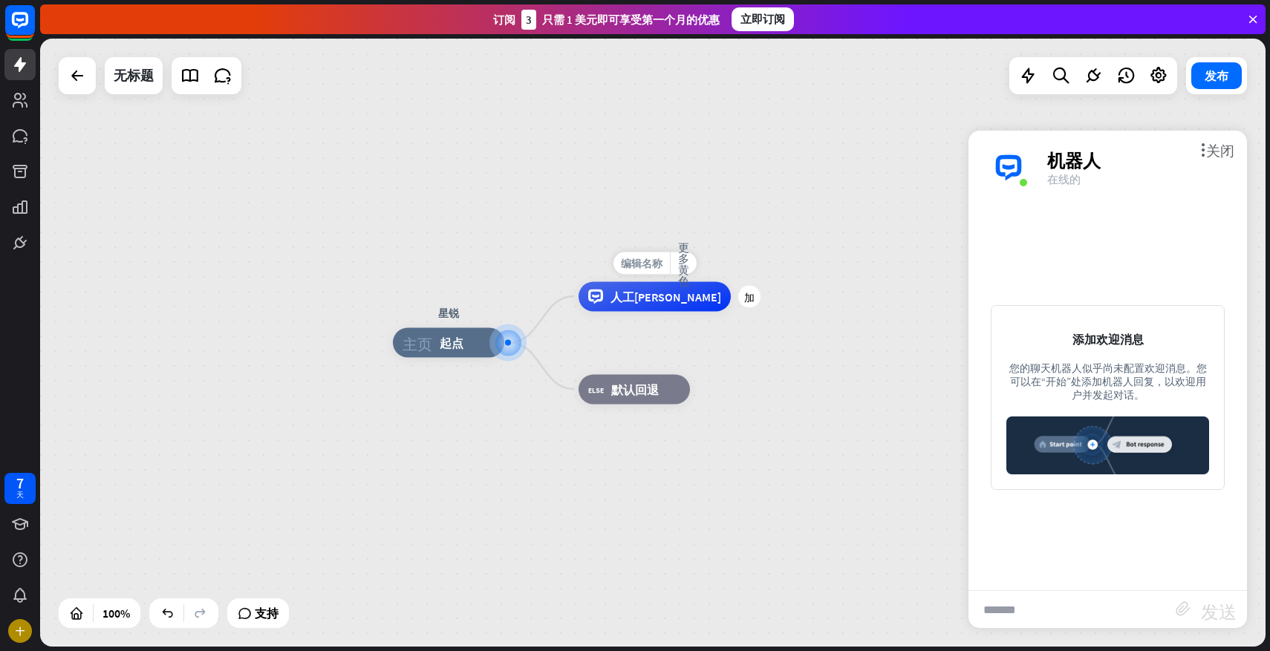
click at [628, 262] on font "编辑名称" at bounding box center [642, 262] width 42 height 13
type input "**"
click at [776, 346] on div "星锐 主页_2 起点 ** 人工智能辅助 block_fallback 默认回退 无标题 发布 100% 支持 关闭 互动 阻止用户输入 用户输入 block…" at bounding box center [653, 343] width 1226 height 608
click at [721, 227] on div "星锐 主页_2 起点 你好 人工智能辅助 block_fallback 默认回退" at bounding box center [653, 343] width 1226 height 608
click at [23, 106] on icon at bounding box center [20, 100] width 18 height 18
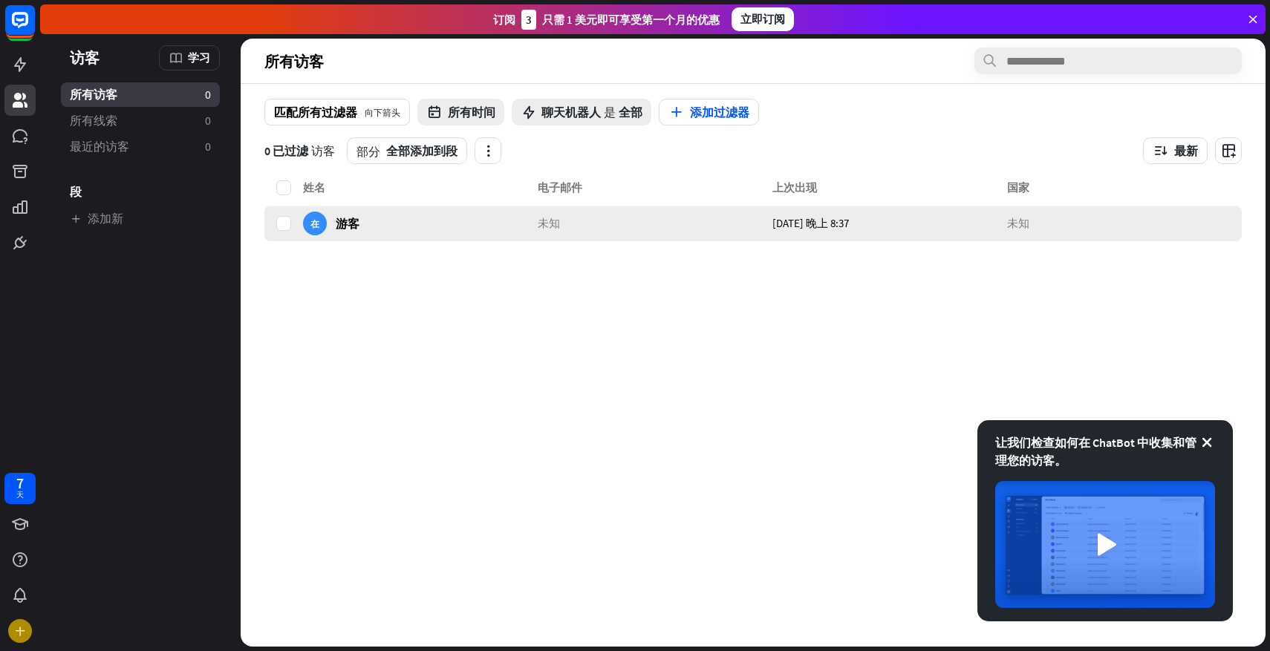
click at [764, 212] on div "未知" at bounding box center [655, 224] width 235 height 36
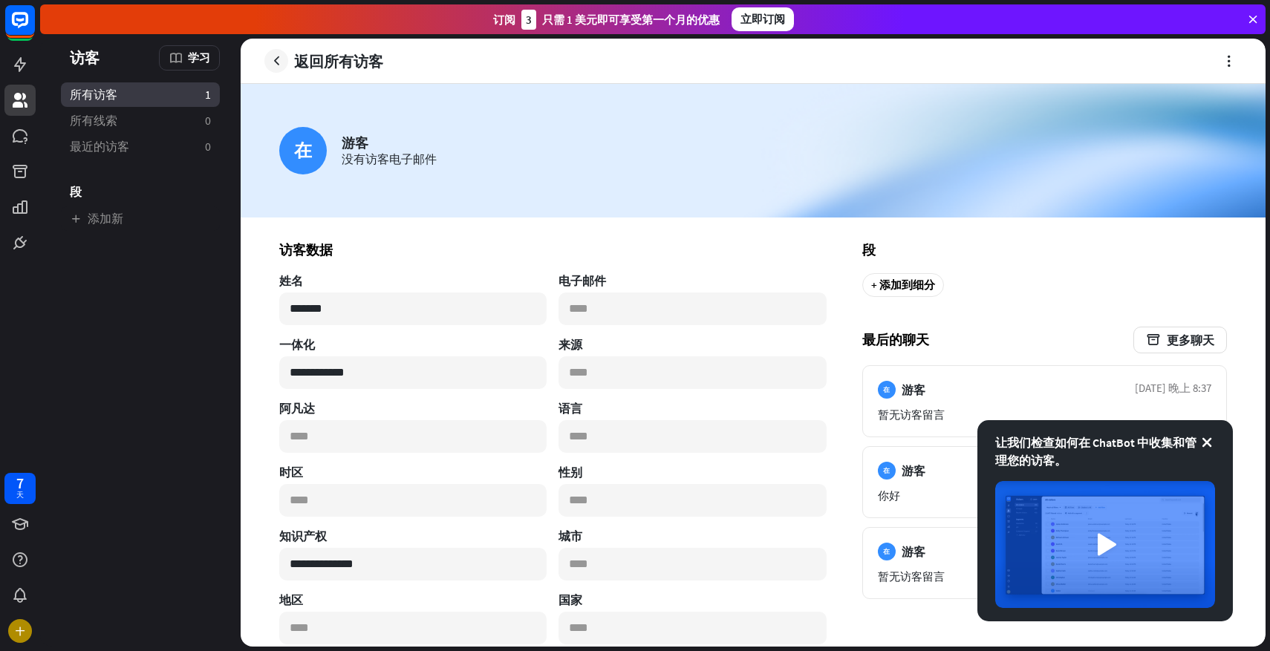
click at [107, 101] on font "所有访客" at bounding box center [94, 94] width 48 height 15
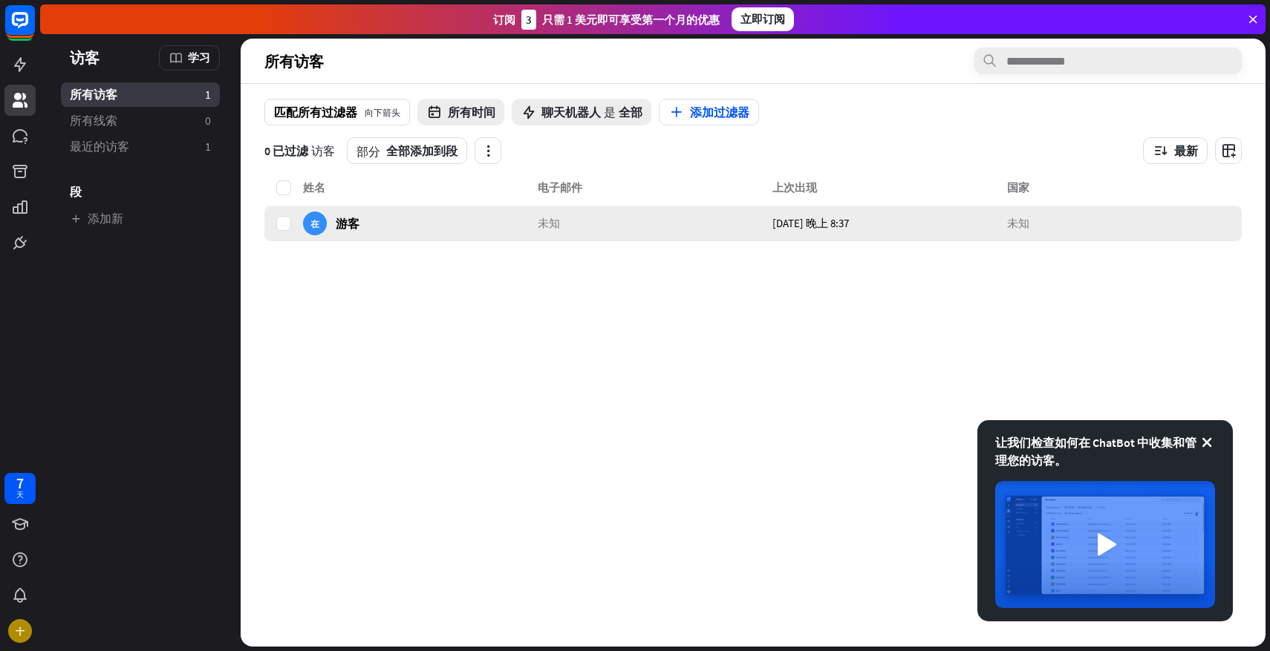
click at [1107, 230] on div "未知" at bounding box center [1124, 224] width 235 height 36
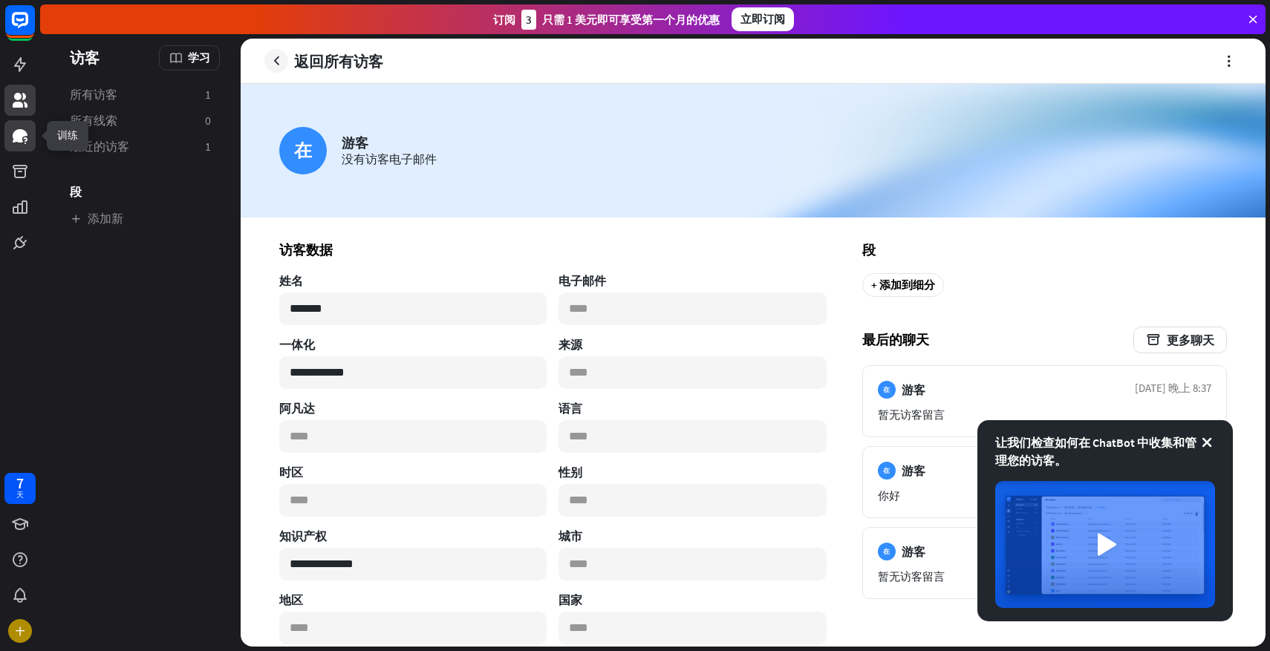
click at [12, 140] on icon at bounding box center [20, 136] width 18 height 18
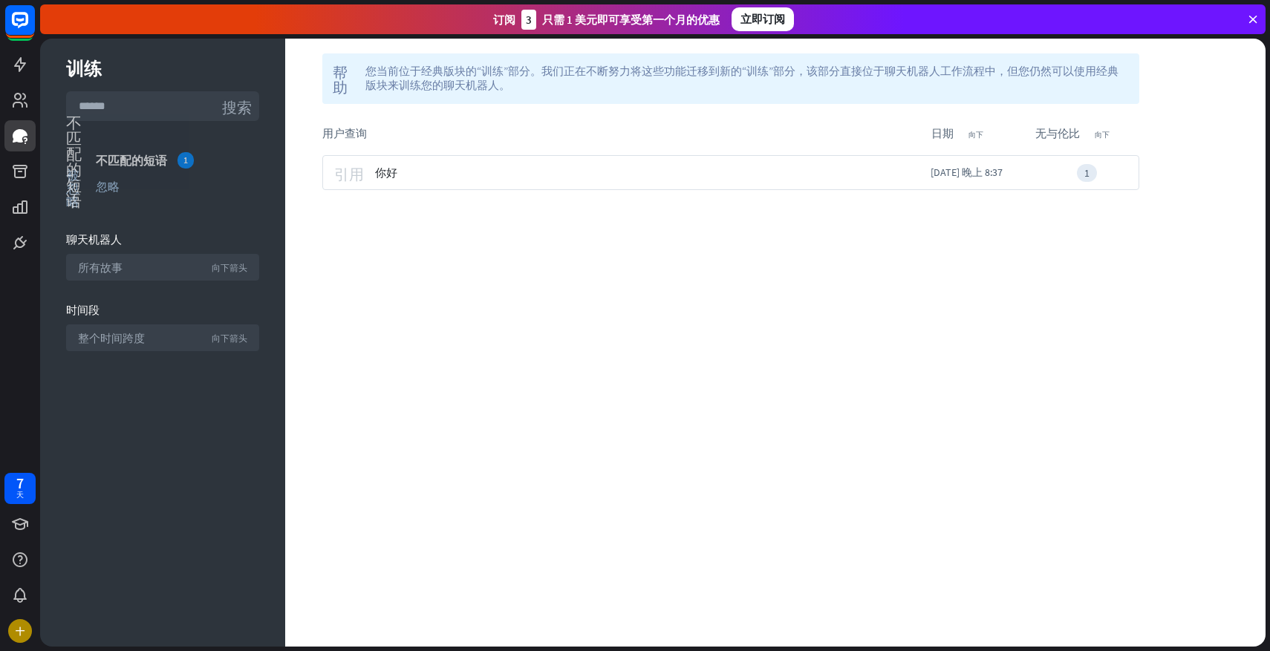
click at [143, 167] on div "不匹配的短语 1" at bounding box center [177, 160] width 163 height 16
click at [145, 164] on font "不匹配的短语" at bounding box center [131, 160] width 71 height 15
click at [807, 180] on div "[DATE] 晚上 8:37 （进入聊天）" at bounding box center [653, 172] width 556 height 35
click at [997, 169] on div "1" at bounding box center [983, 173] width 104 height 18
click at [574, 163] on div "[DATE] 晚上 8:37 （进入聊天）" at bounding box center [653, 172] width 556 height 35
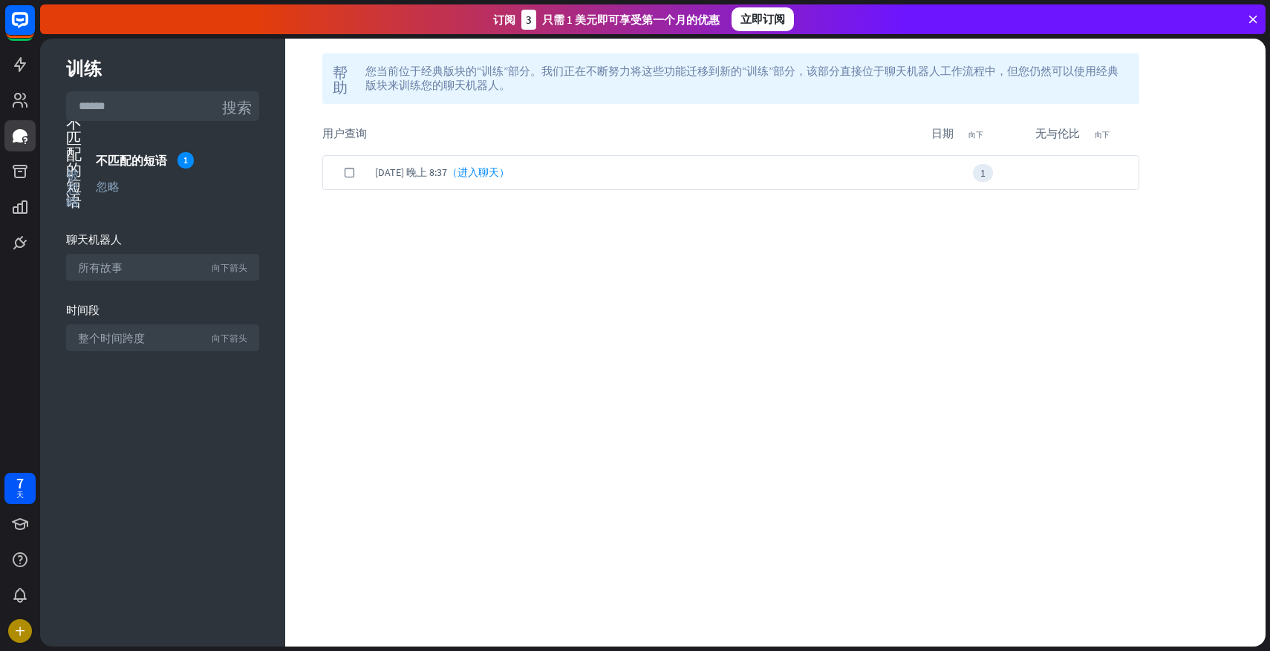
click at [469, 171] on font "（进入聊天）" at bounding box center [478, 172] width 62 height 13
click at [479, 176] on font "（进入聊天）" at bounding box center [478, 172] width 62 height 13
click at [120, 159] on font "不匹配的短语" at bounding box center [131, 160] width 71 height 15
click at [19, 83] on div at bounding box center [20, 129] width 40 height 258
click at [20, 79] on link at bounding box center [19, 64] width 31 height 31
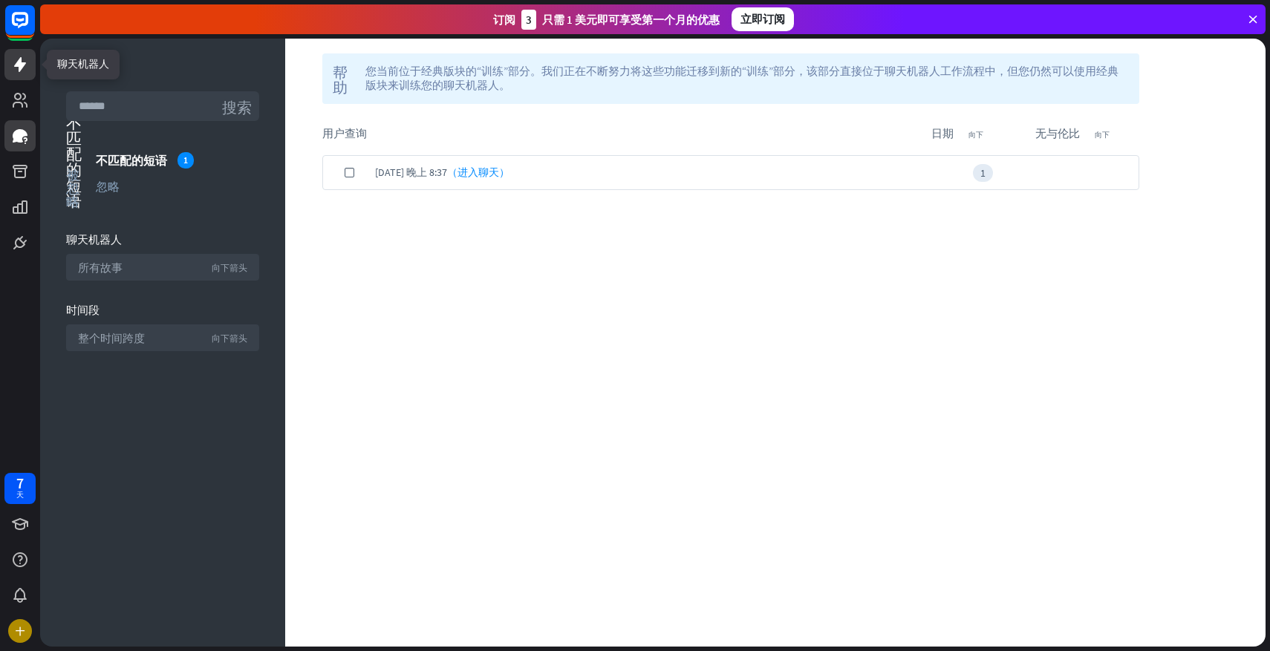
click at [23, 74] on link at bounding box center [19, 64] width 31 height 31
